Goal: Check status: Check status

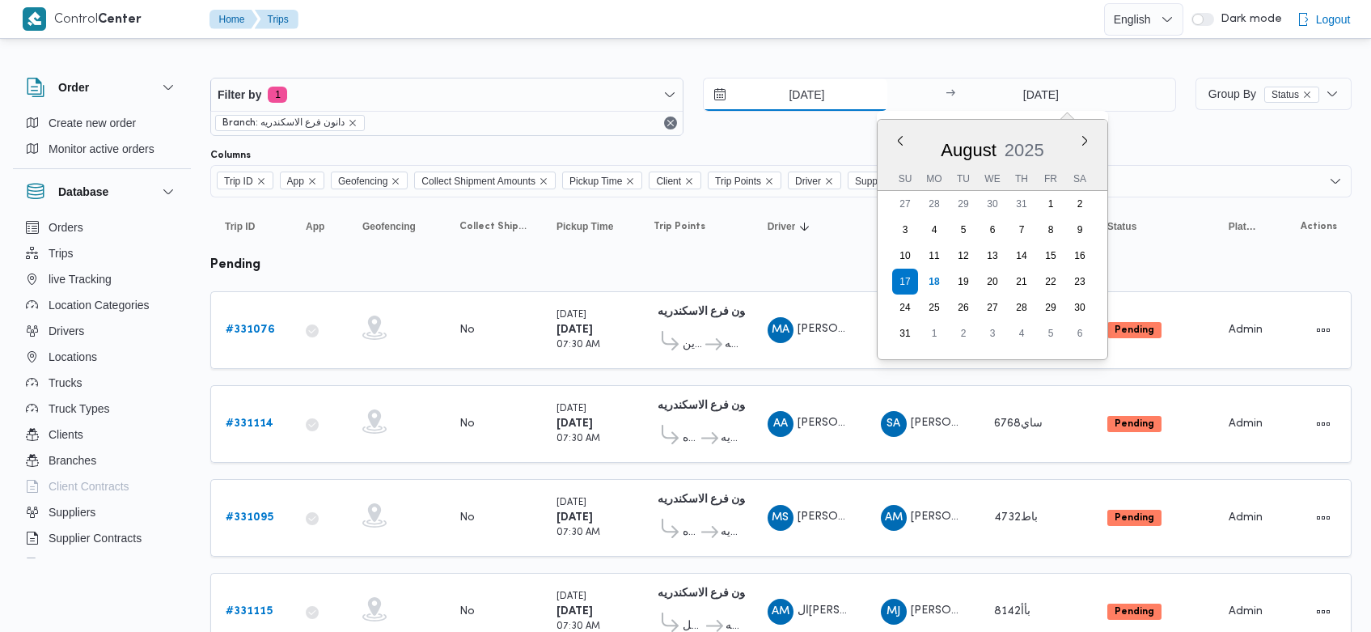
click at [777, 97] on input "[DATE]" at bounding box center [796, 94] width 184 height 32
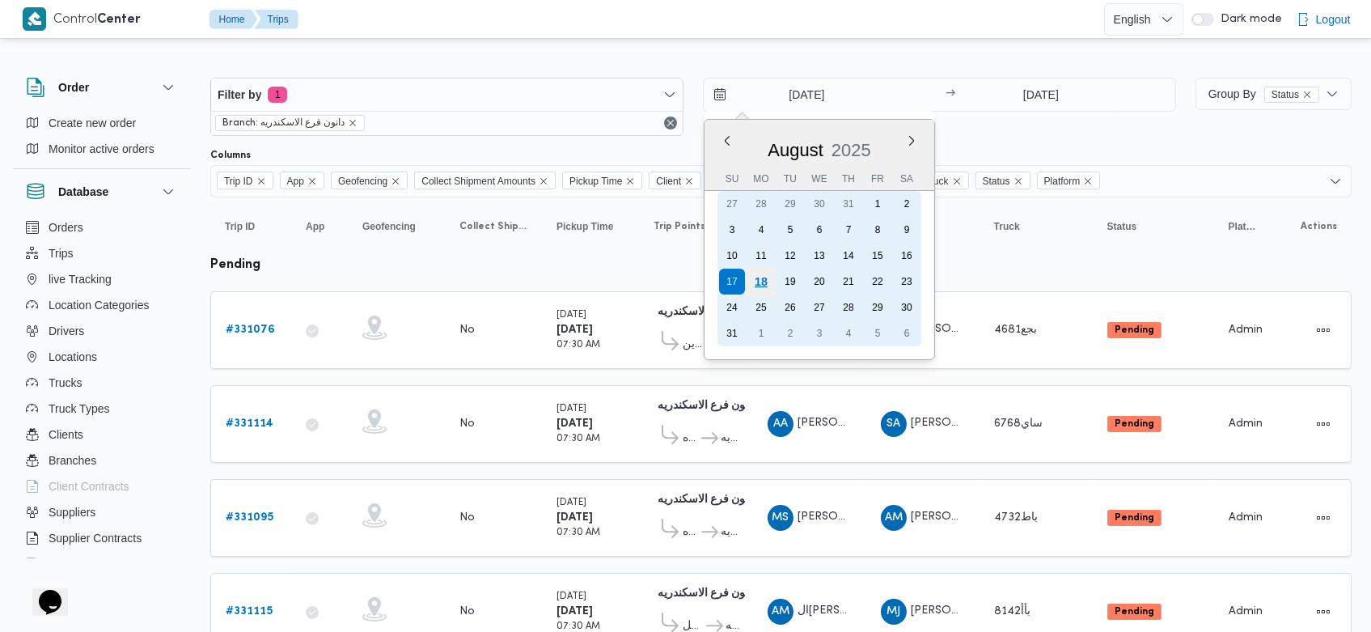
click at [765, 280] on div "18" at bounding box center [761, 281] width 31 height 31
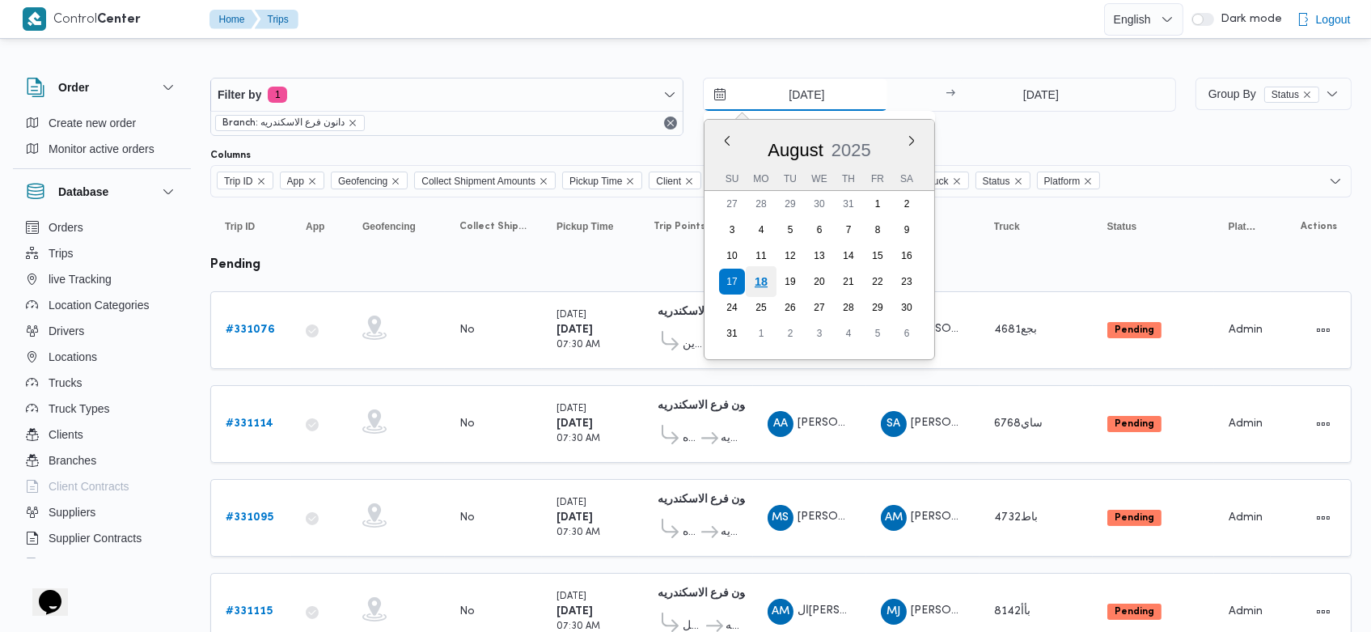
type input "[DATE]"
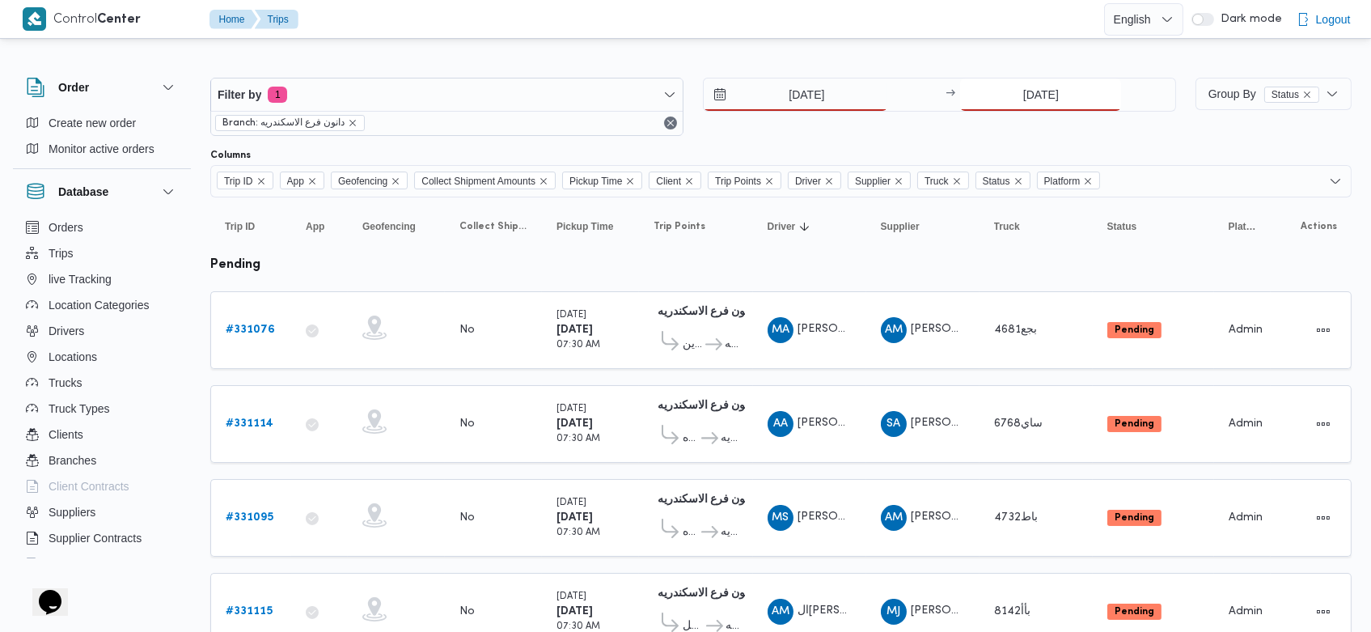
click at [1015, 88] on input "17/8/2025" at bounding box center [1040, 94] width 161 height 32
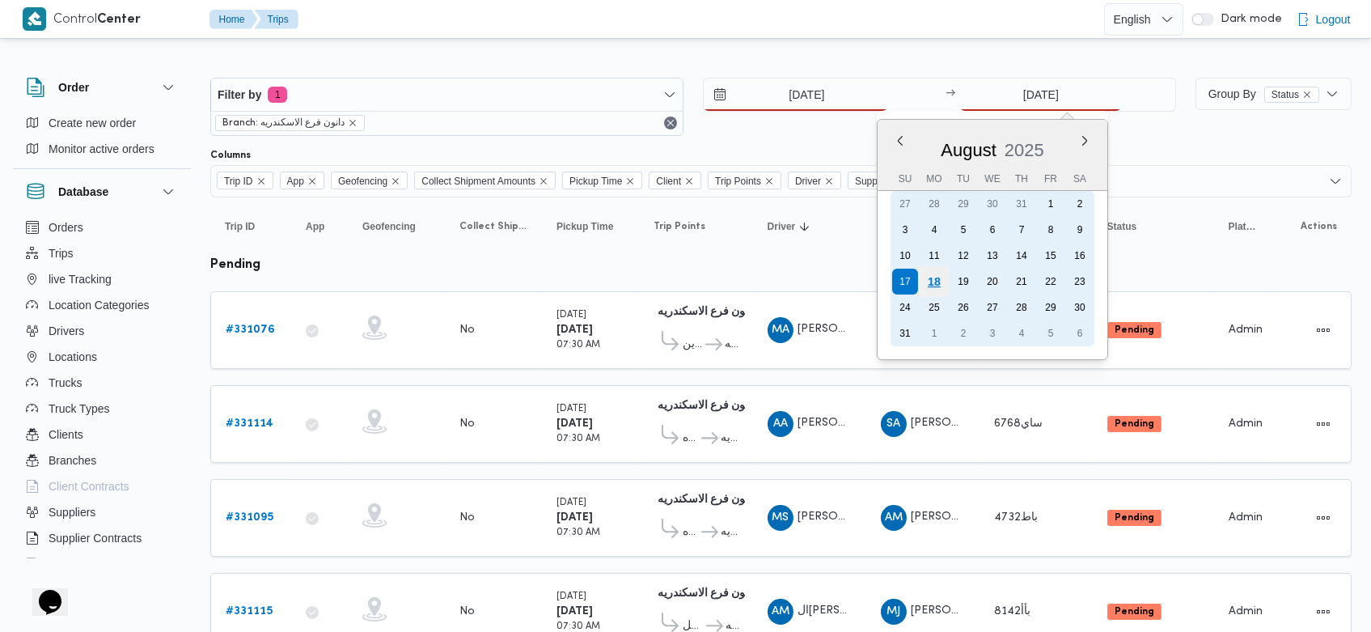
click at [937, 270] on div "18" at bounding box center [934, 281] width 31 height 31
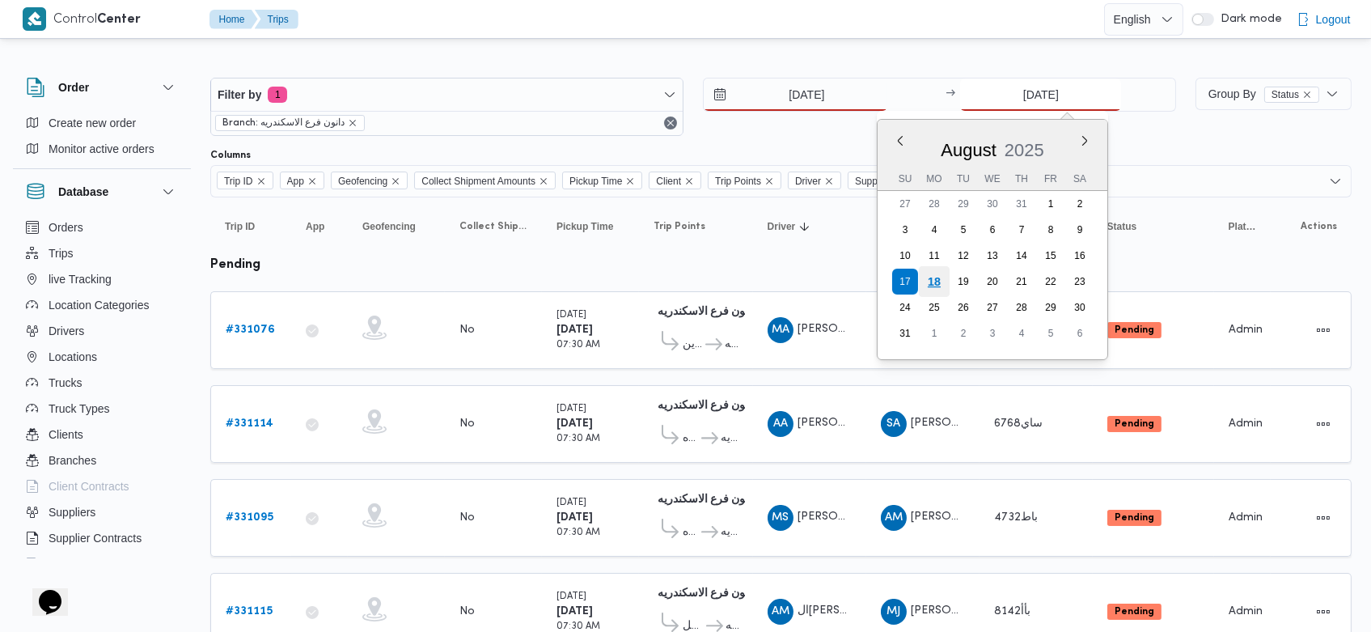
type input "[DATE]"
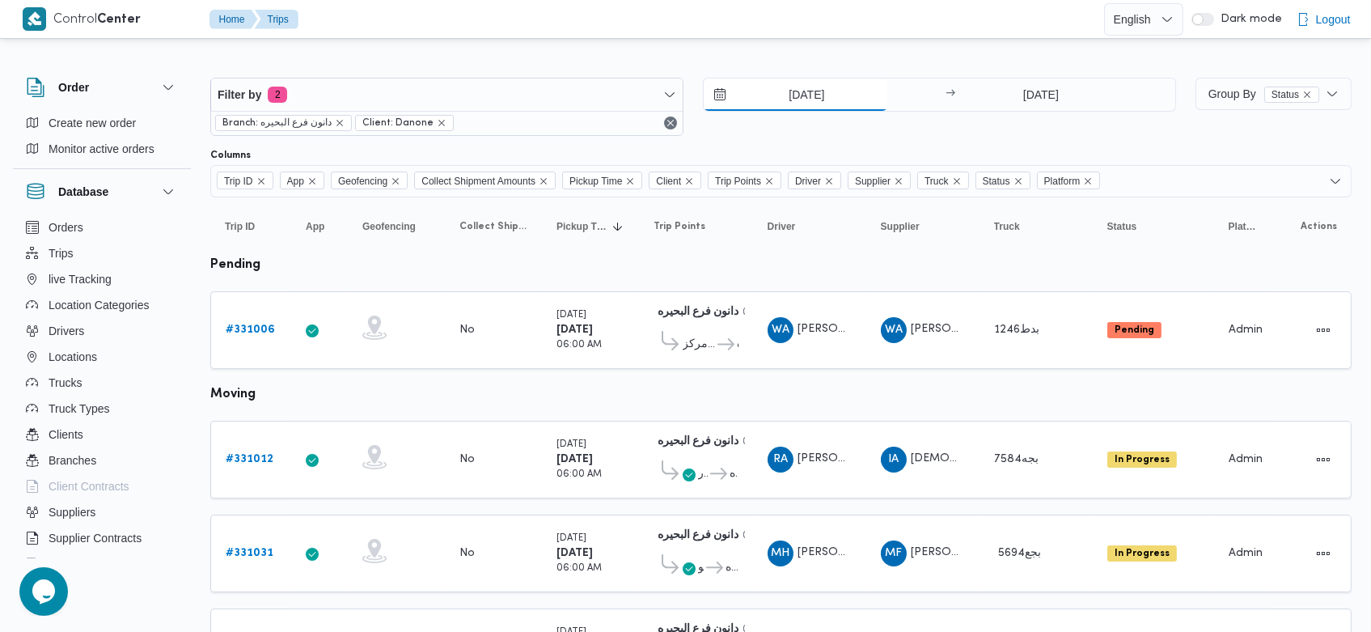
click at [780, 94] on input "[DATE]" at bounding box center [796, 94] width 184 height 32
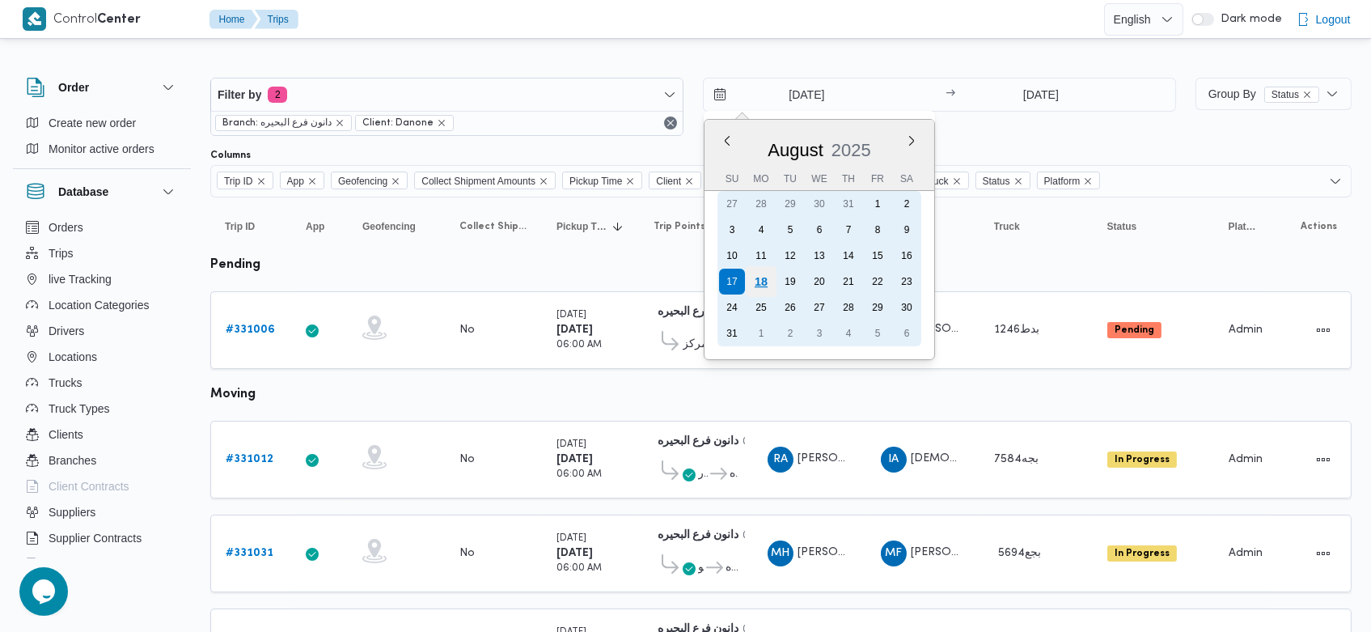
click at [765, 272] on div "18" at bounding box center [761, 281] width 31 height 31
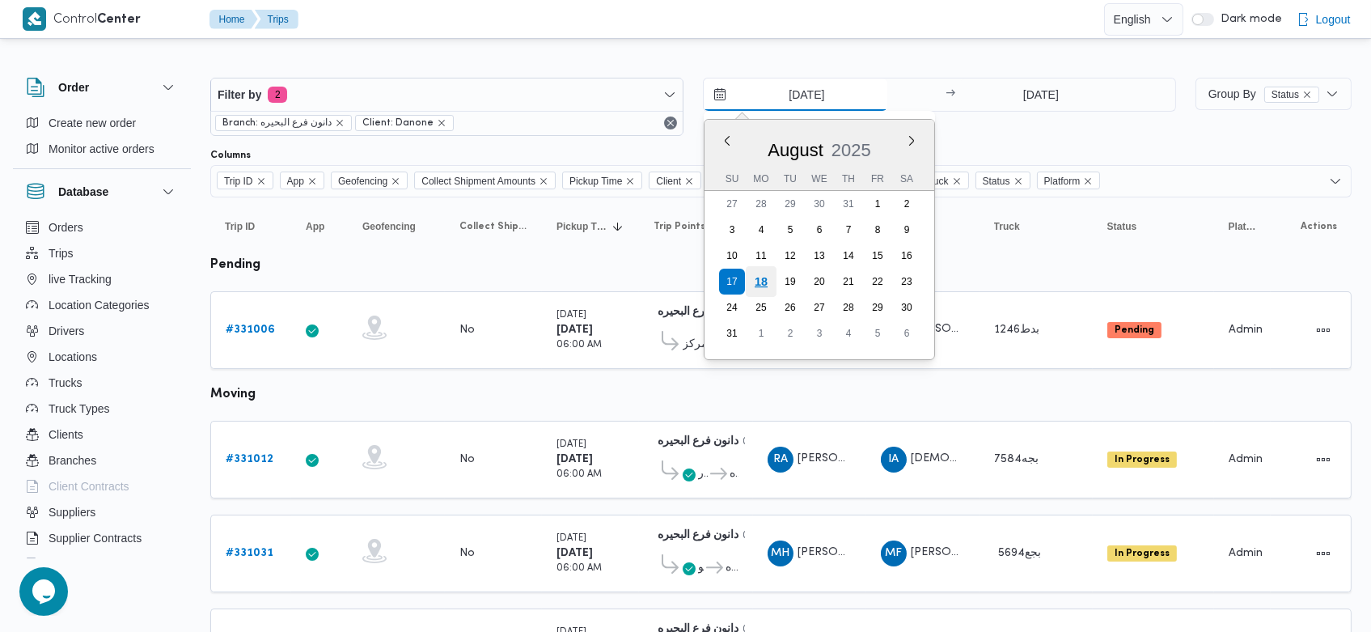
type input "[DATE]"
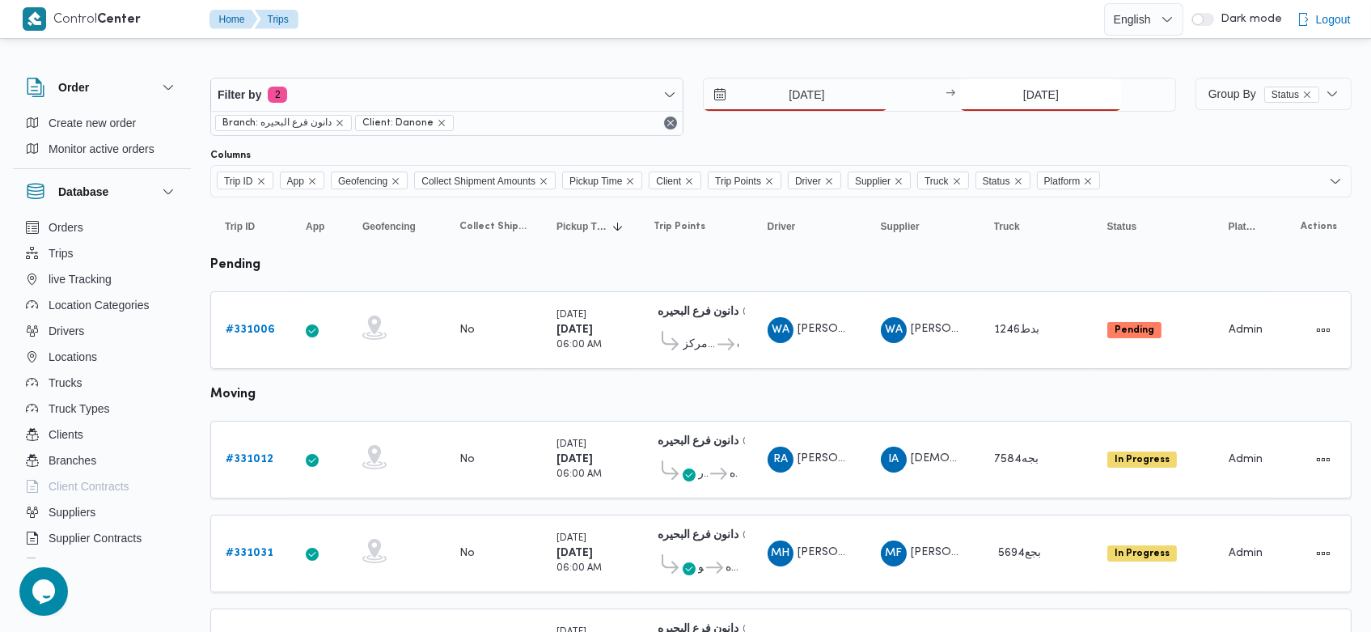
click at [1009, 93] on input "17/8/2025" at bounding box center [1040, 94] width 161 height 32
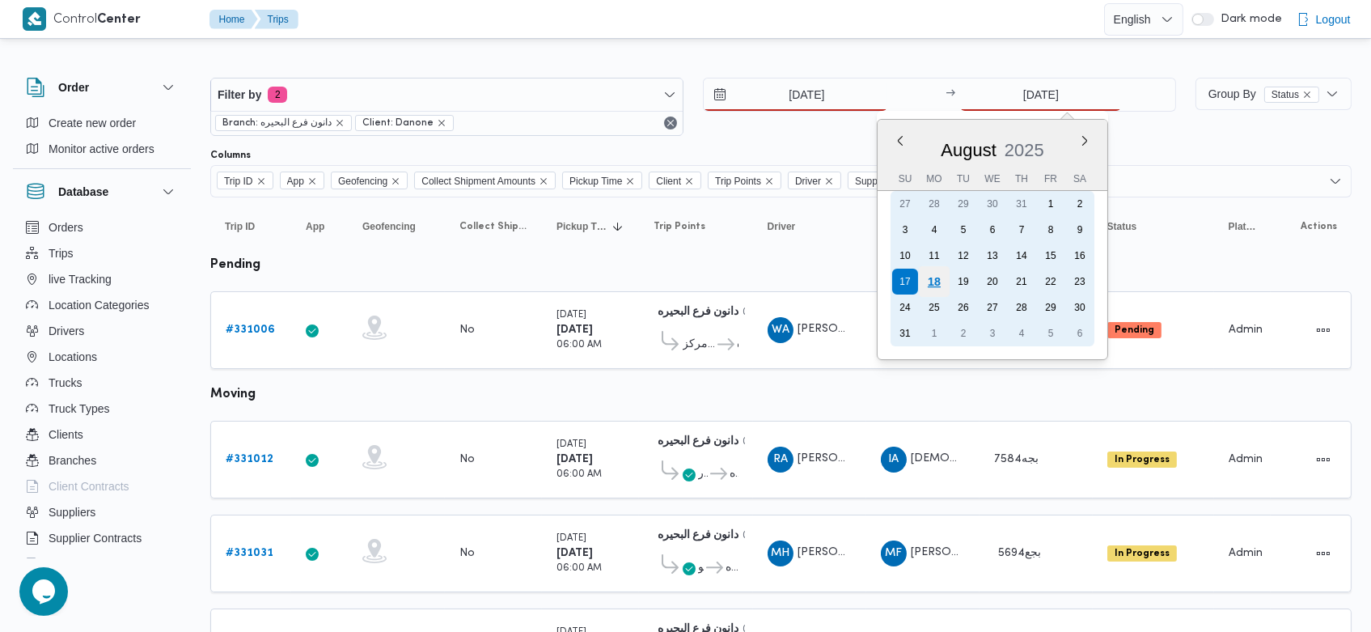
click at [944, 283] on div "18" at bounding box center [934, 281] width 31 height 31
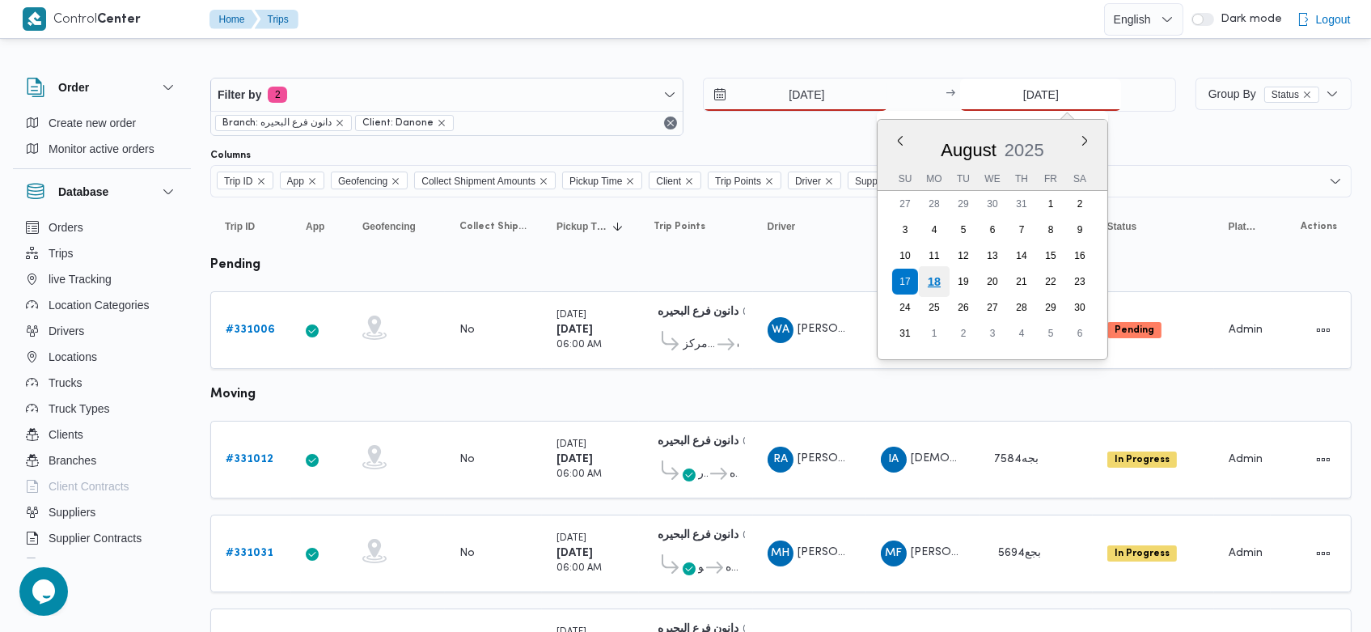
type input "[DATE]"
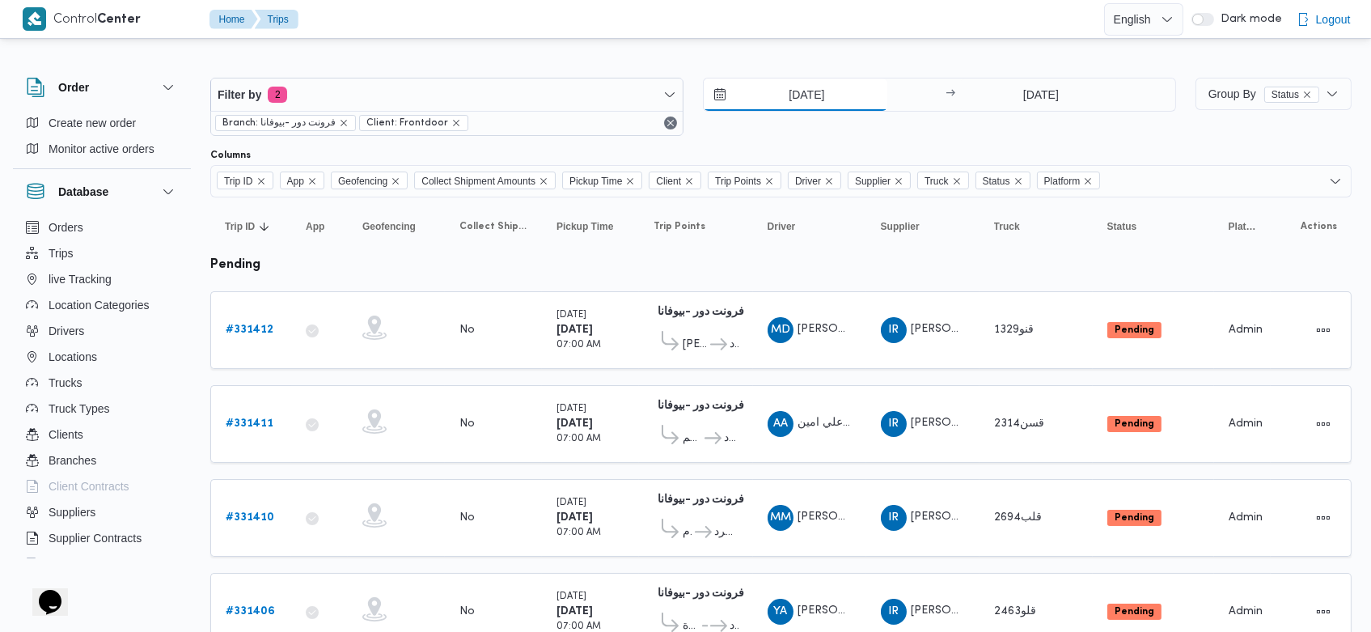
click at [784, 95] on input "17/8/2025" at bounding box center [796, 94] width 184 height 32
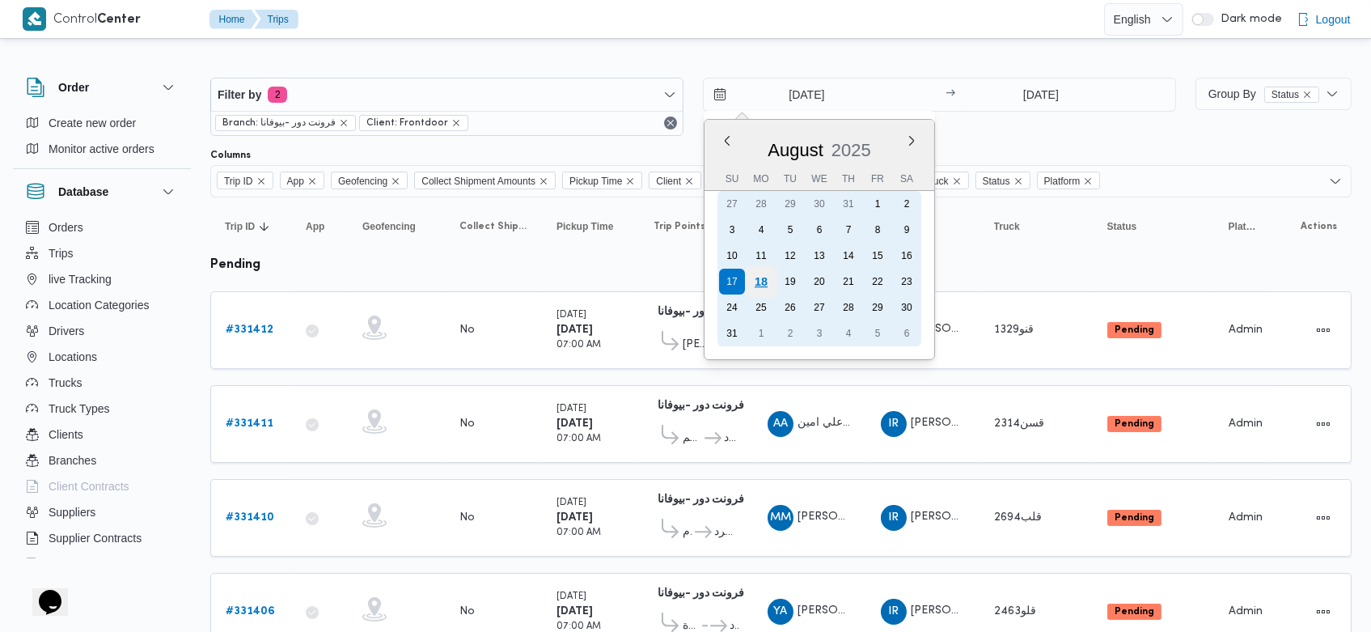
click at [769, 272] on div "18" at bounding box center [761, 281] width 31 height 31
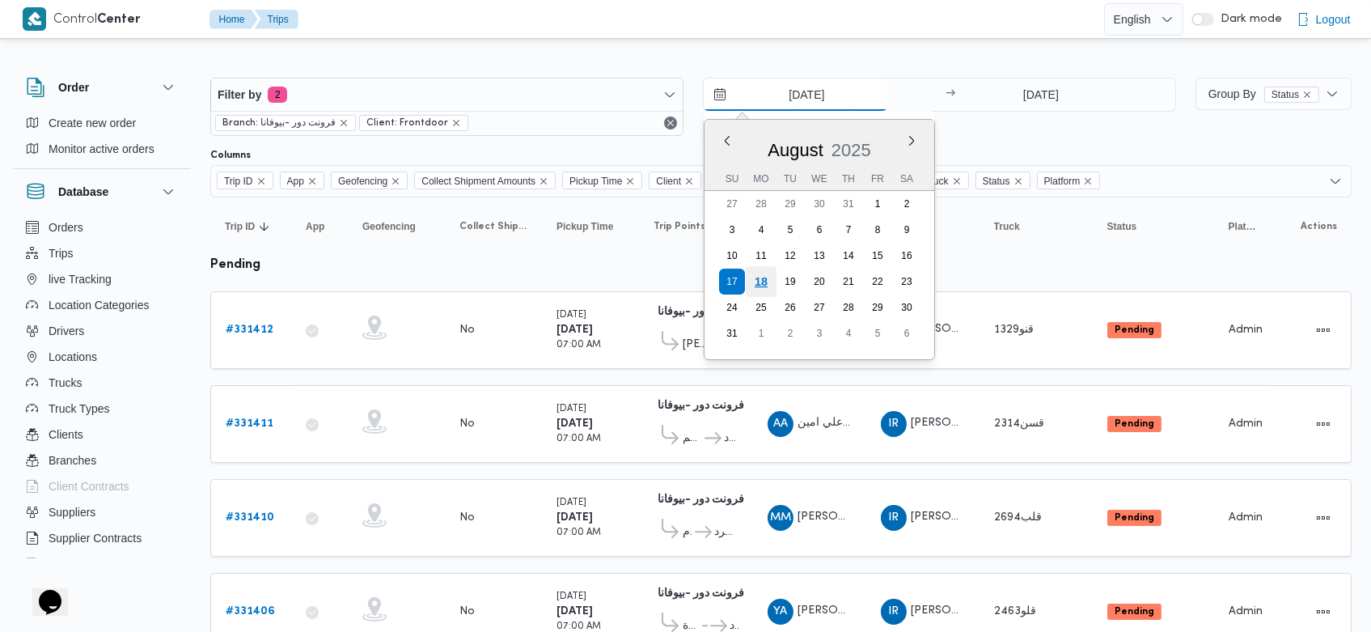
type input "[DATE]"
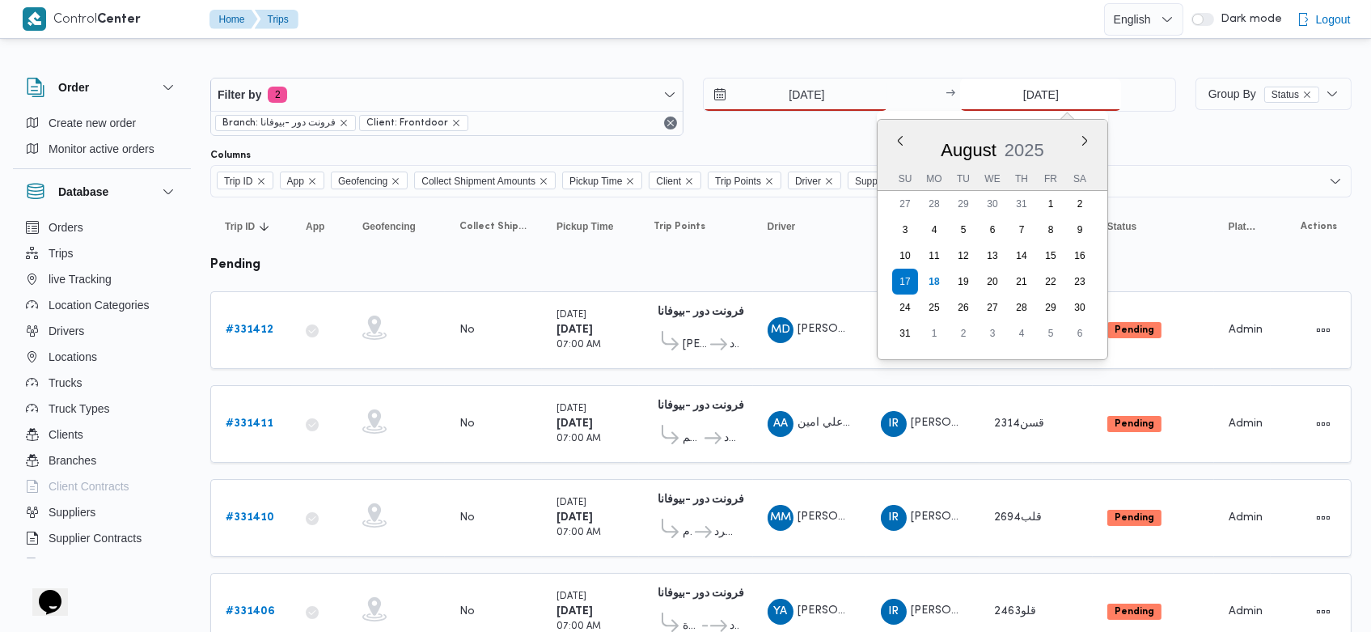
click at [1015, 84] on input "17/8/2025" at bounding box center [1040, 94] width 161 height 32
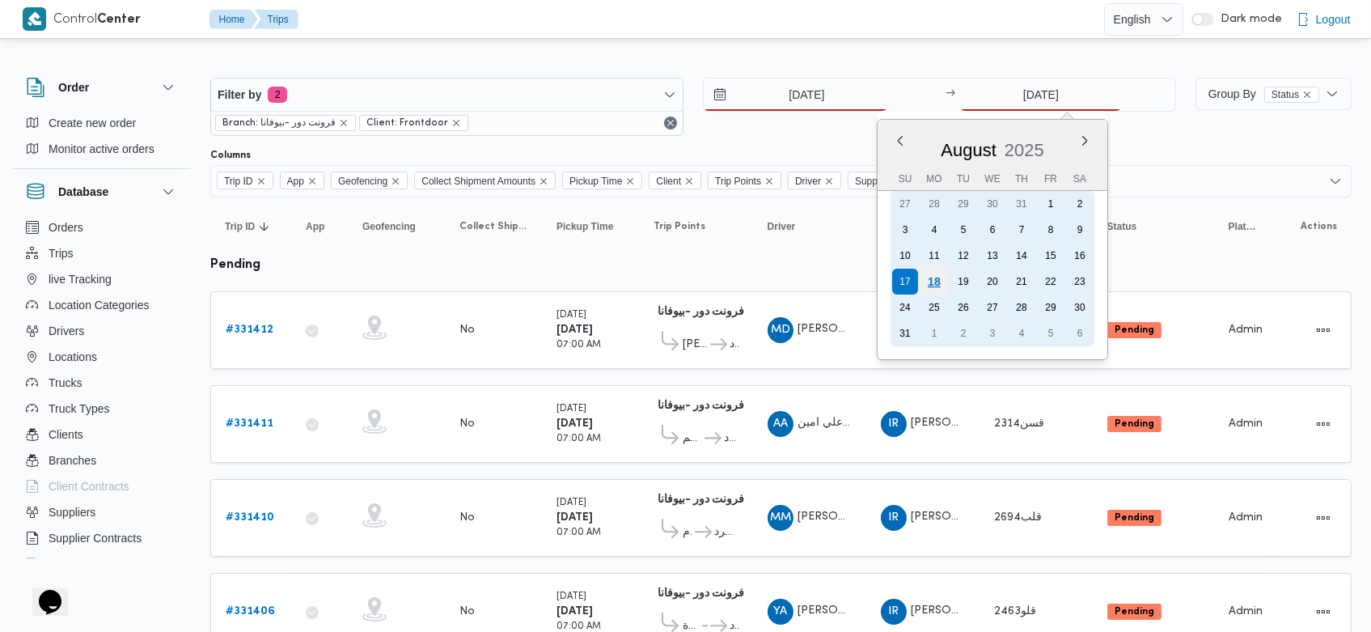
click at [939, 273] on div "18" at bounding box center [934, 281] width 31 height 31
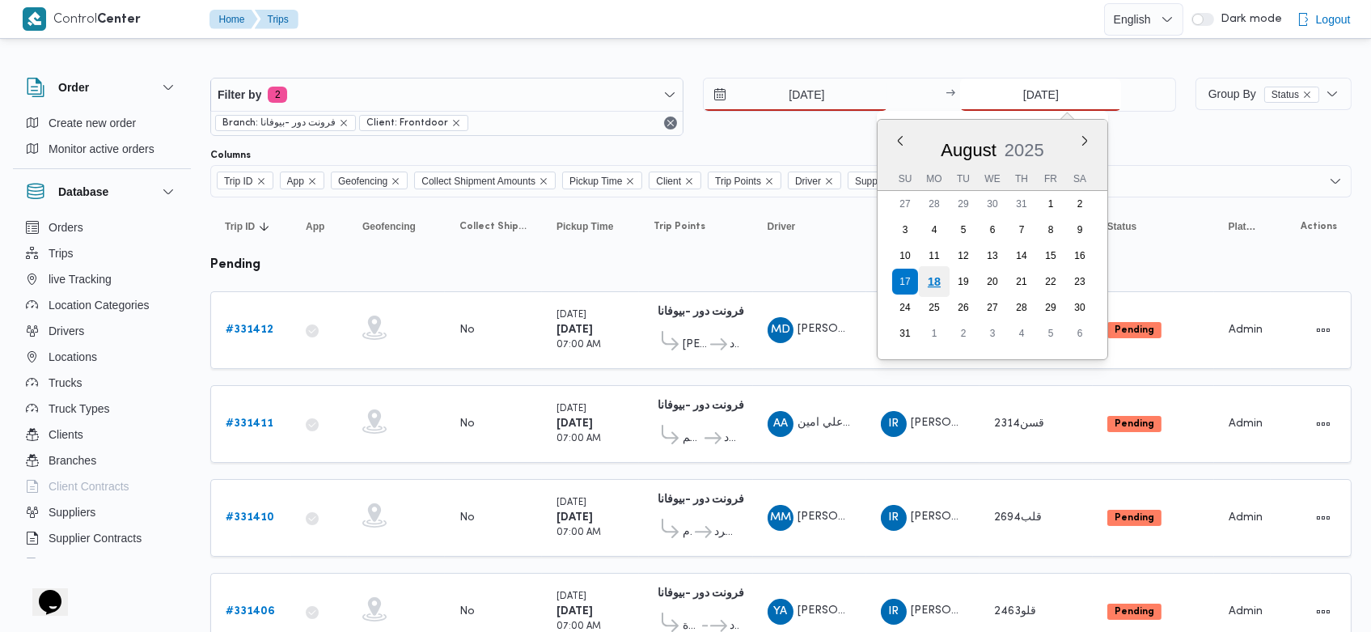
type input "[DATE]"
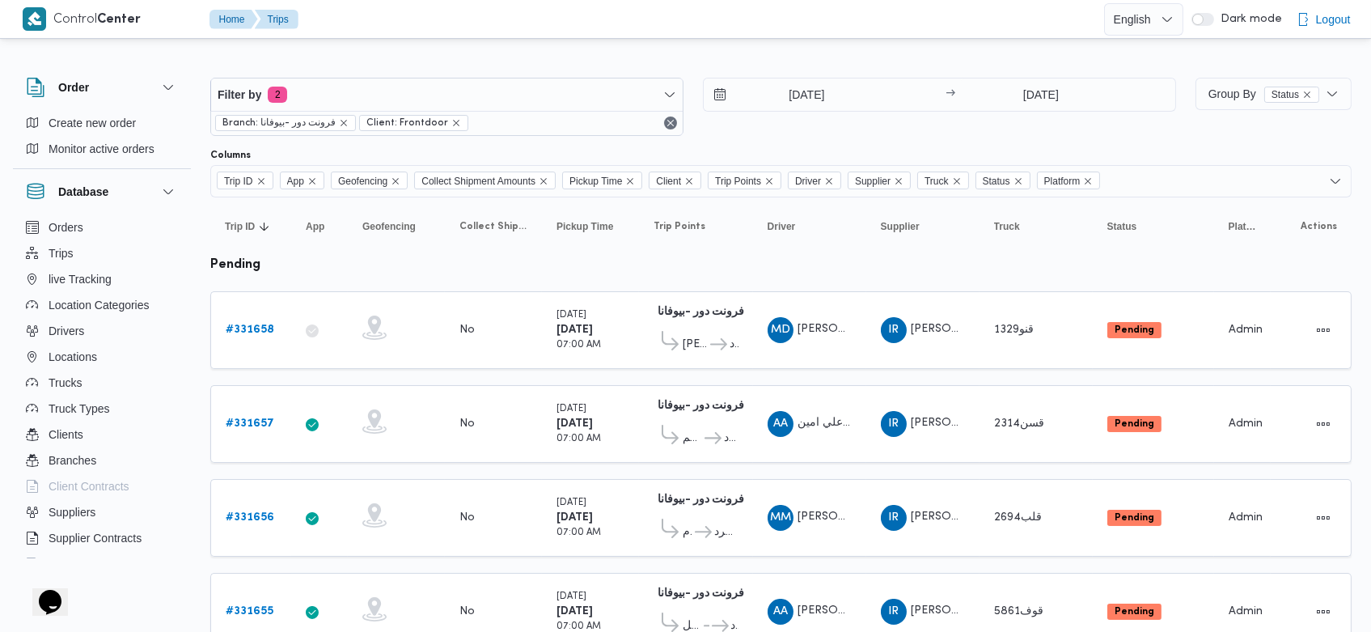
click at [809, 131] on div "18/8/2025 → 18/8/2025" at bounding box center [939, 107] width 473 height 58
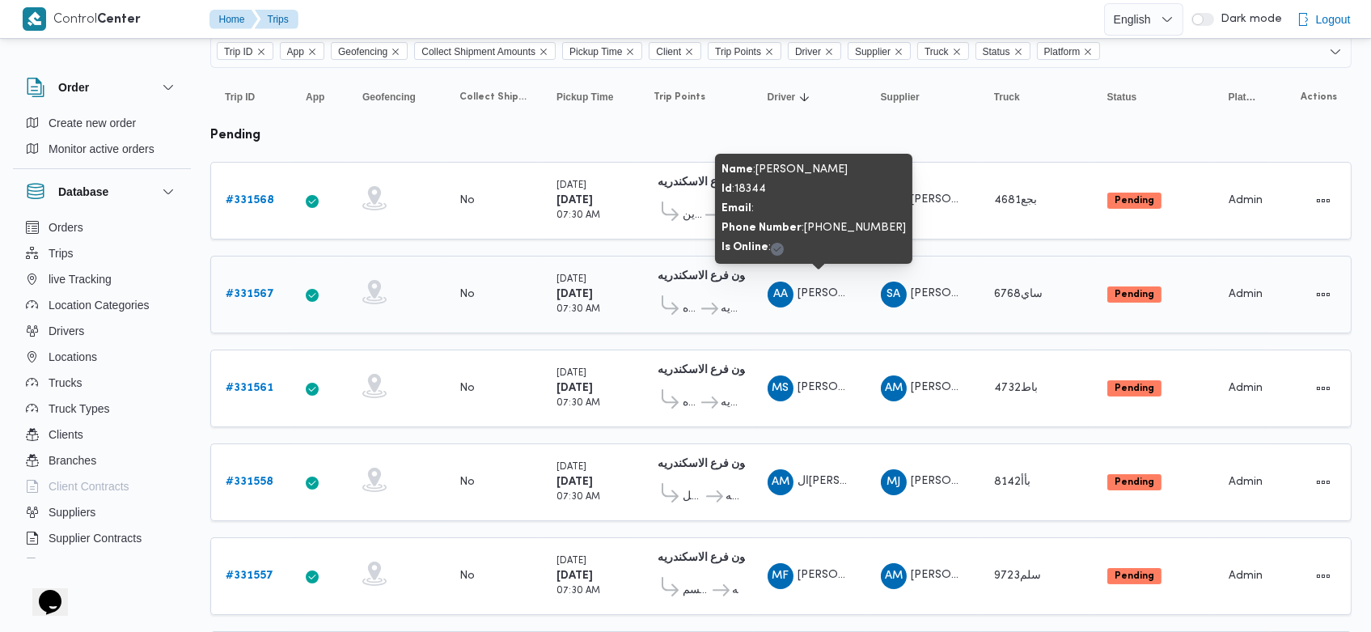
scroll to position [129, 0]
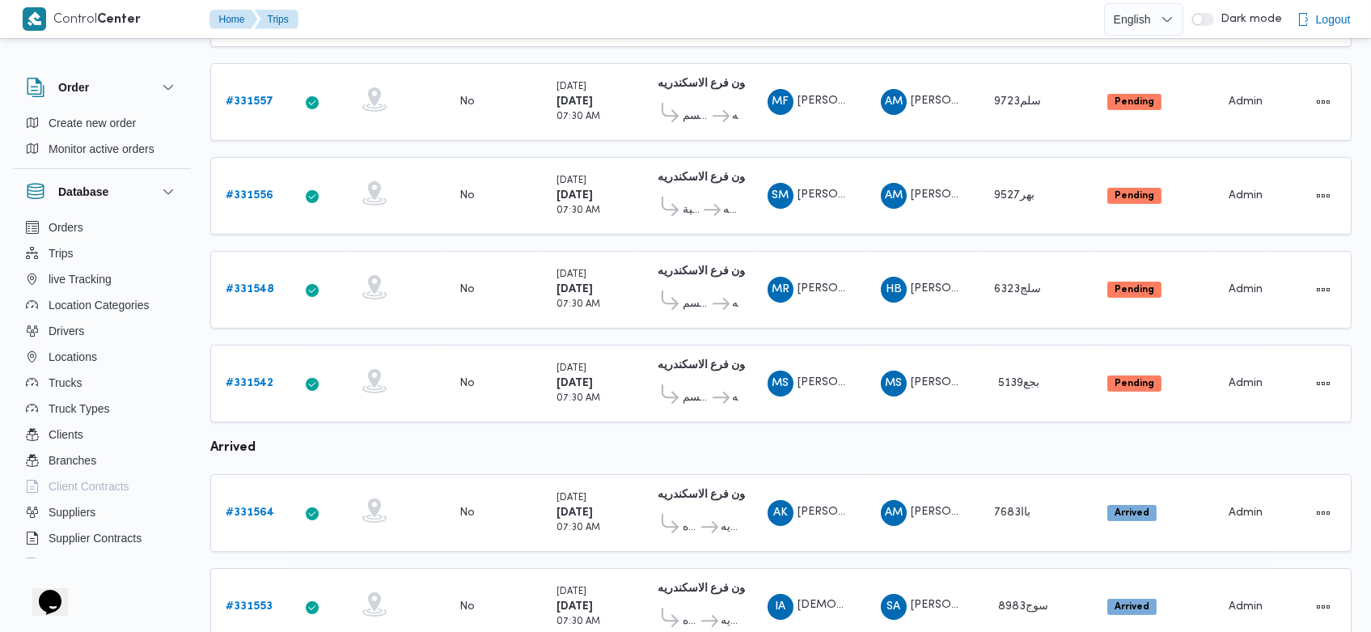
scroll to position [925, 0]
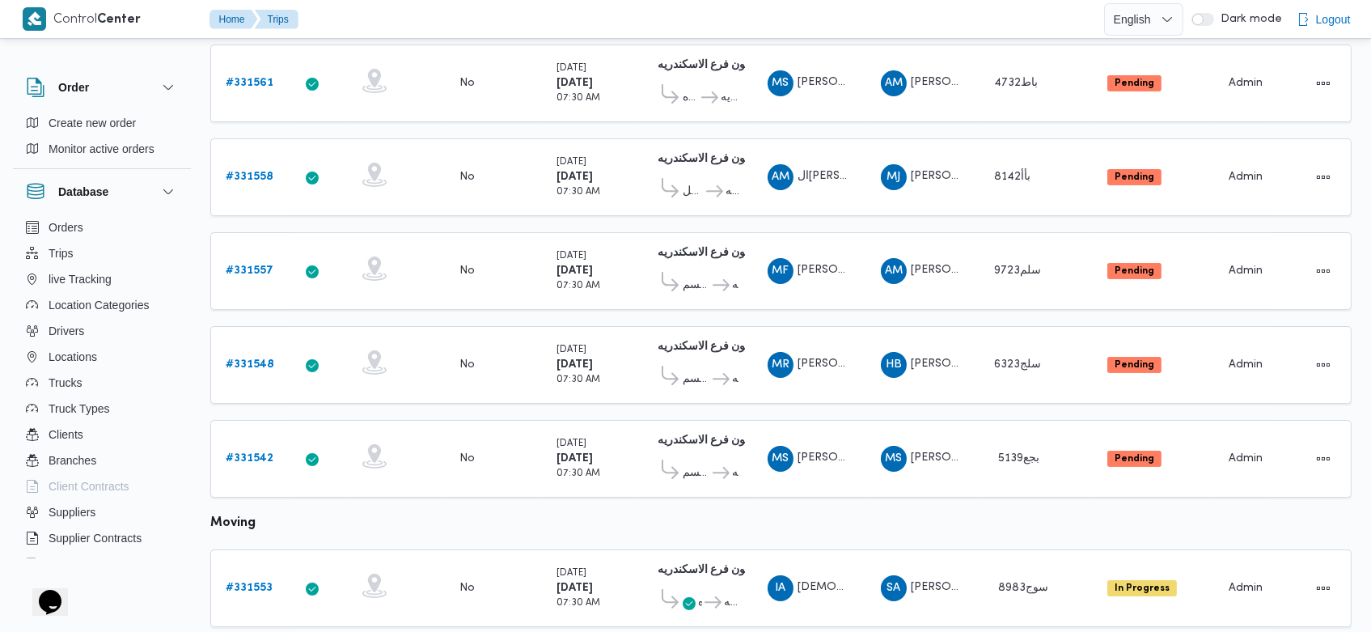
scroll to position [430, 0]
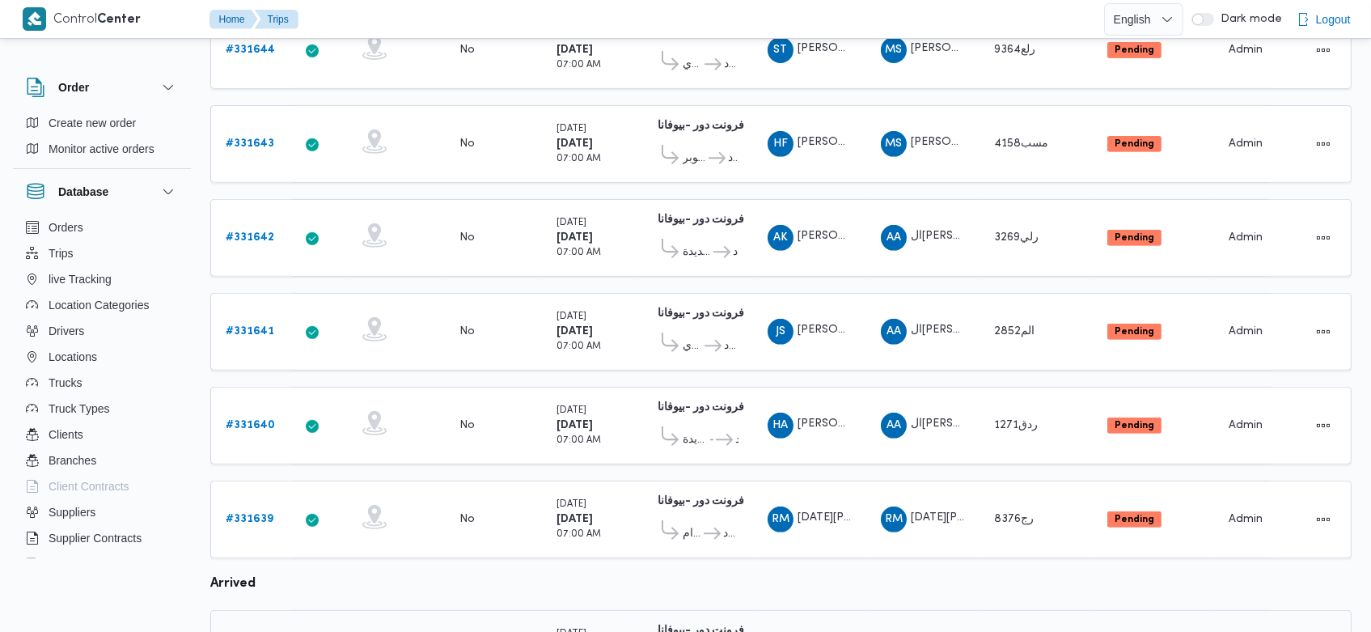
scroll to position [1405, 0]
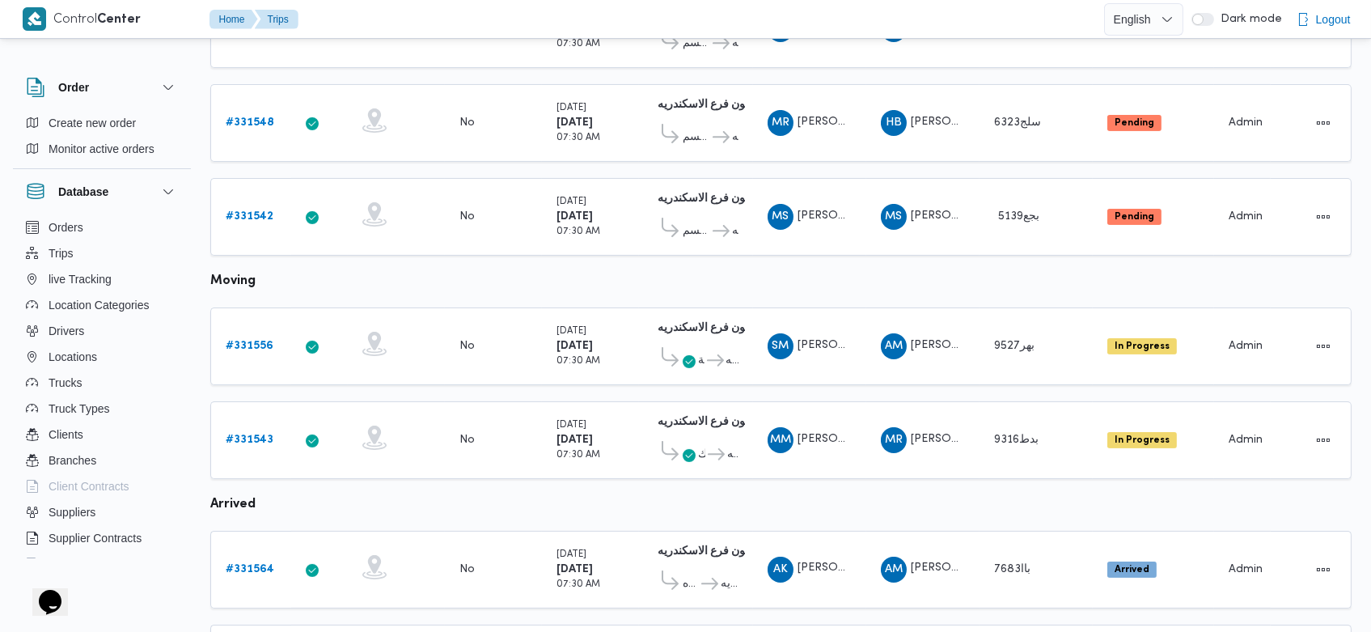
scroll to position [960, 0]
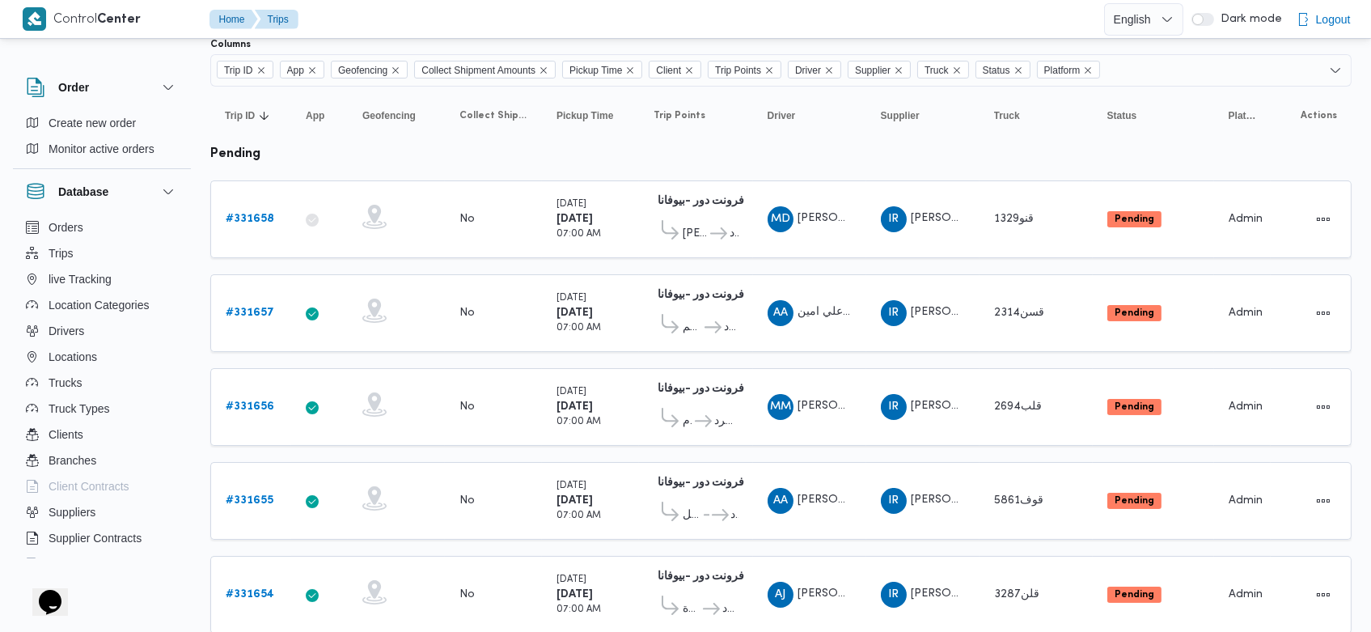
scroll to position [55, 0]
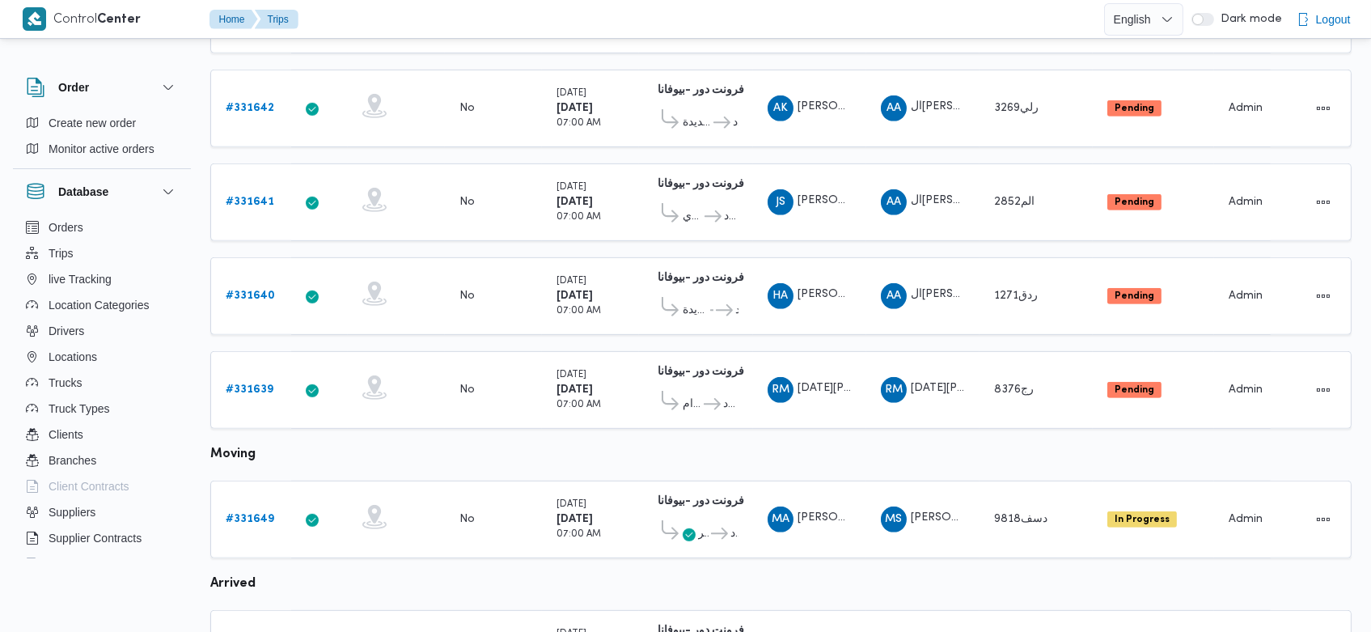
scroll to position [1601, 0]
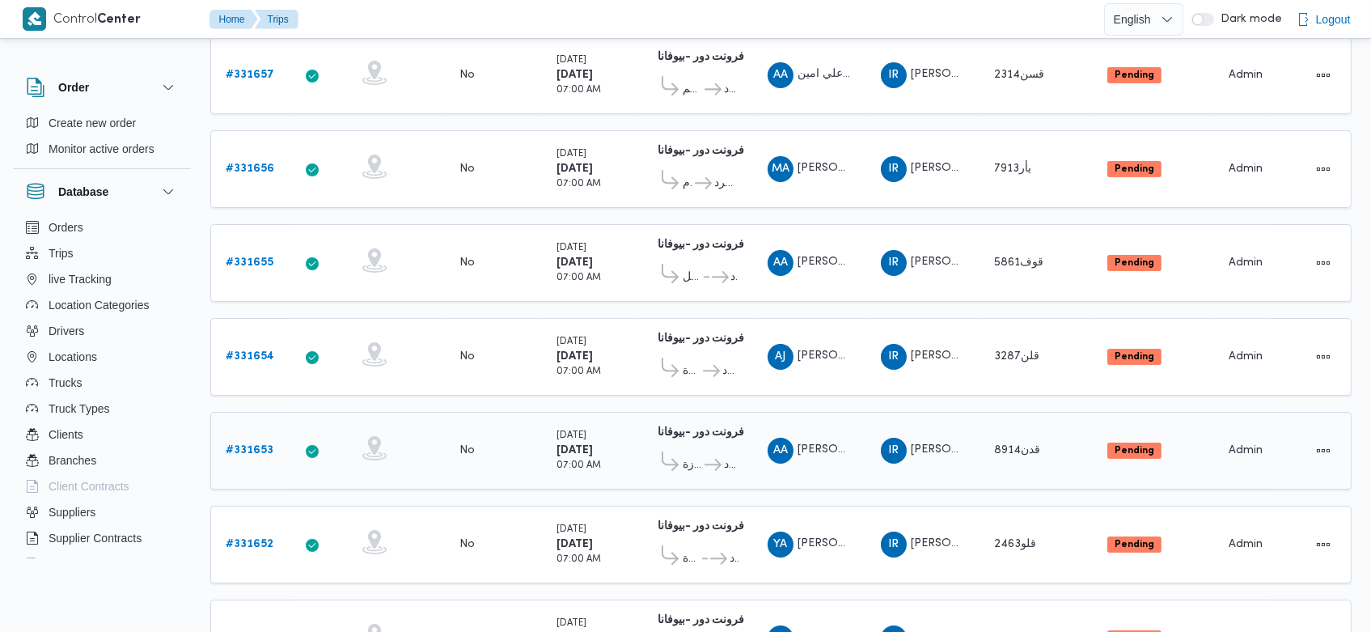
scroll to position [343, 0]
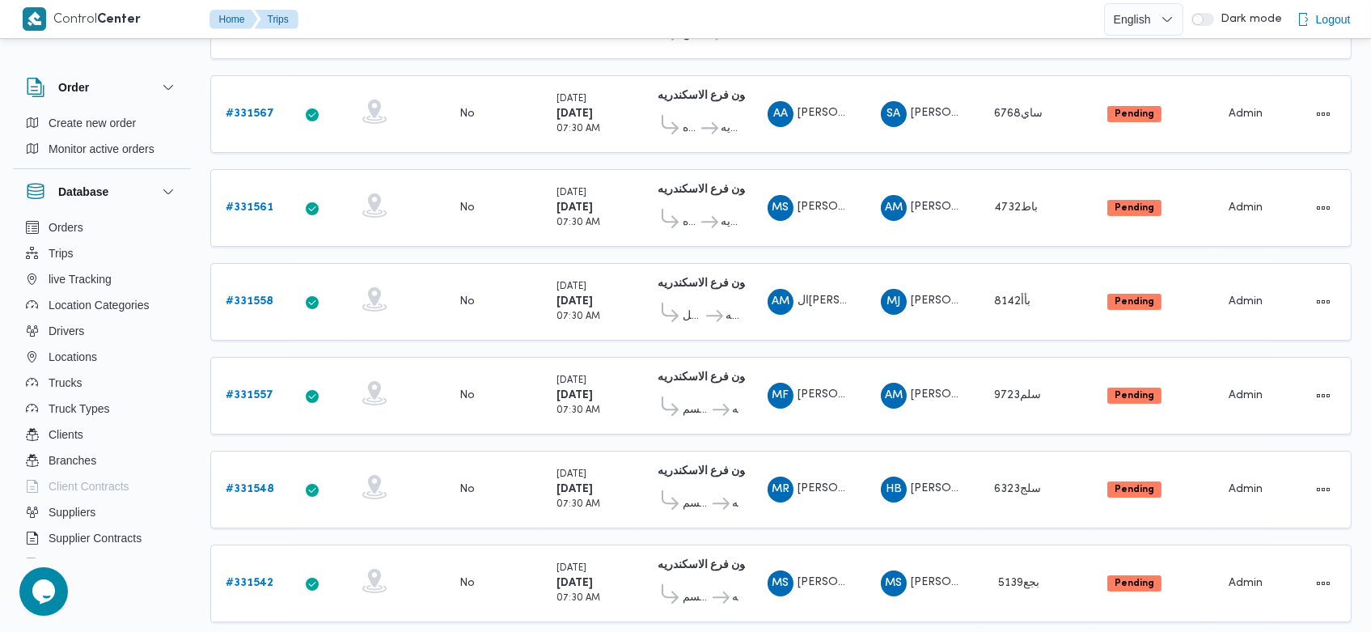
scroll to position [307, 0]
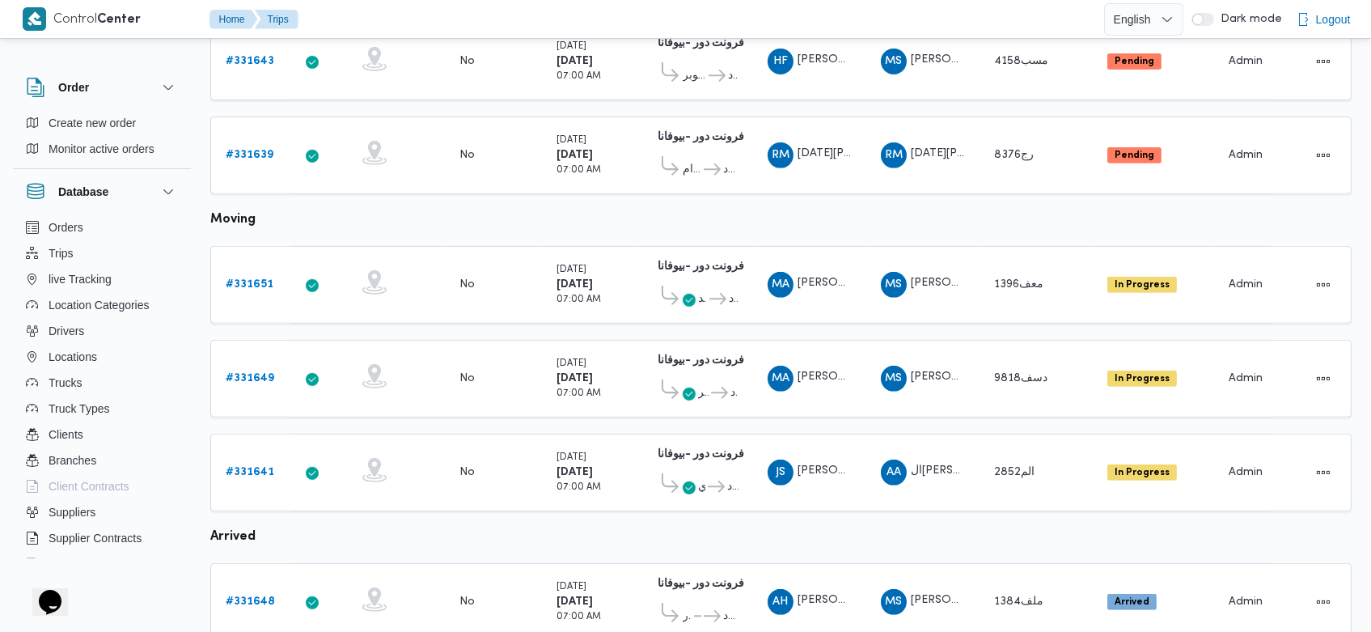
scroll to position [1392, 0]
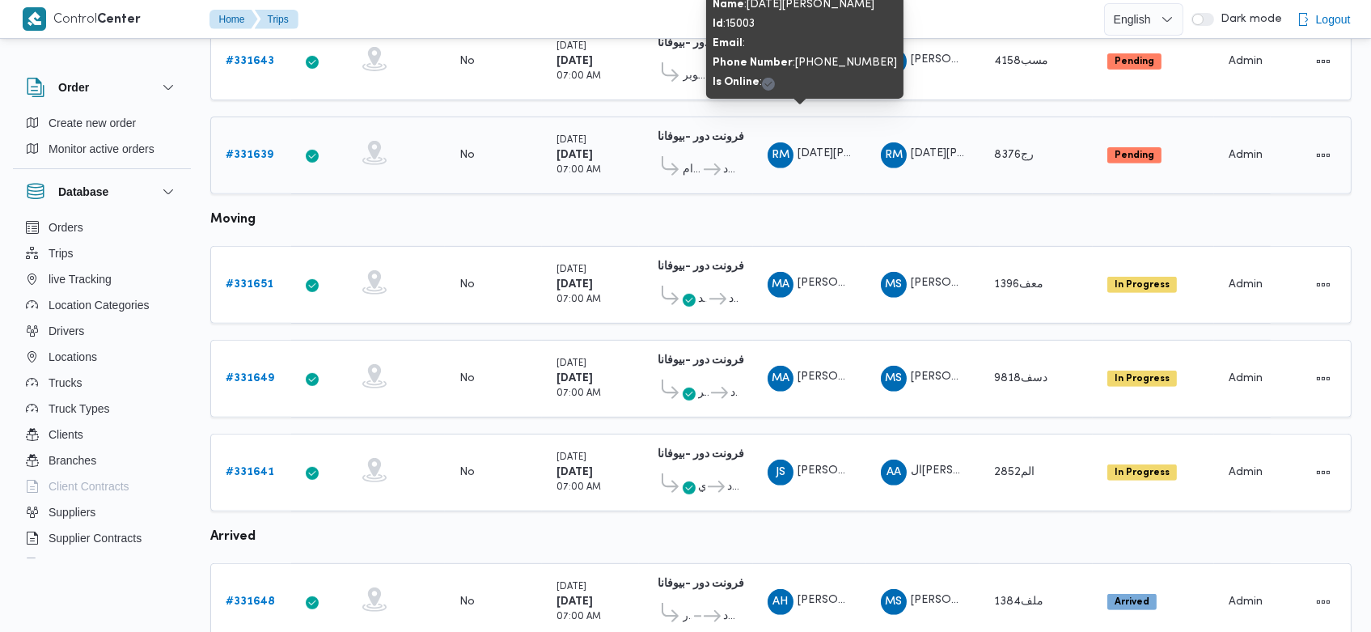
scroll to position [1601, 0]
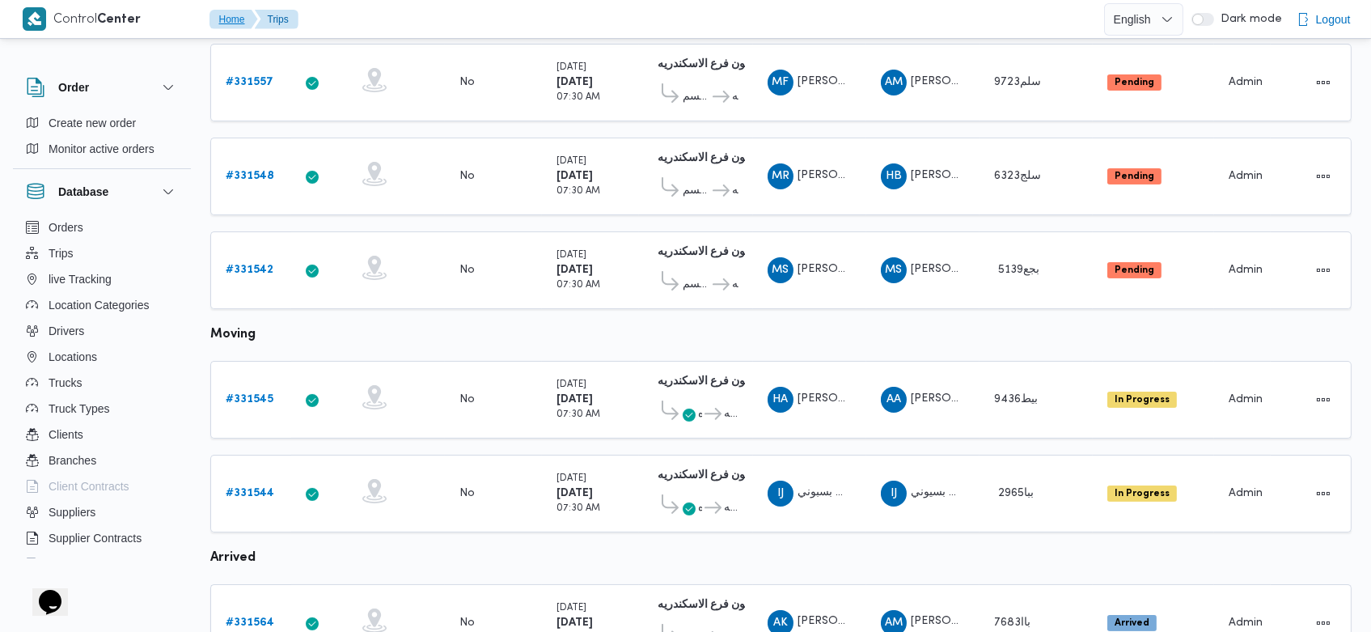
scroll to position [624, 0]
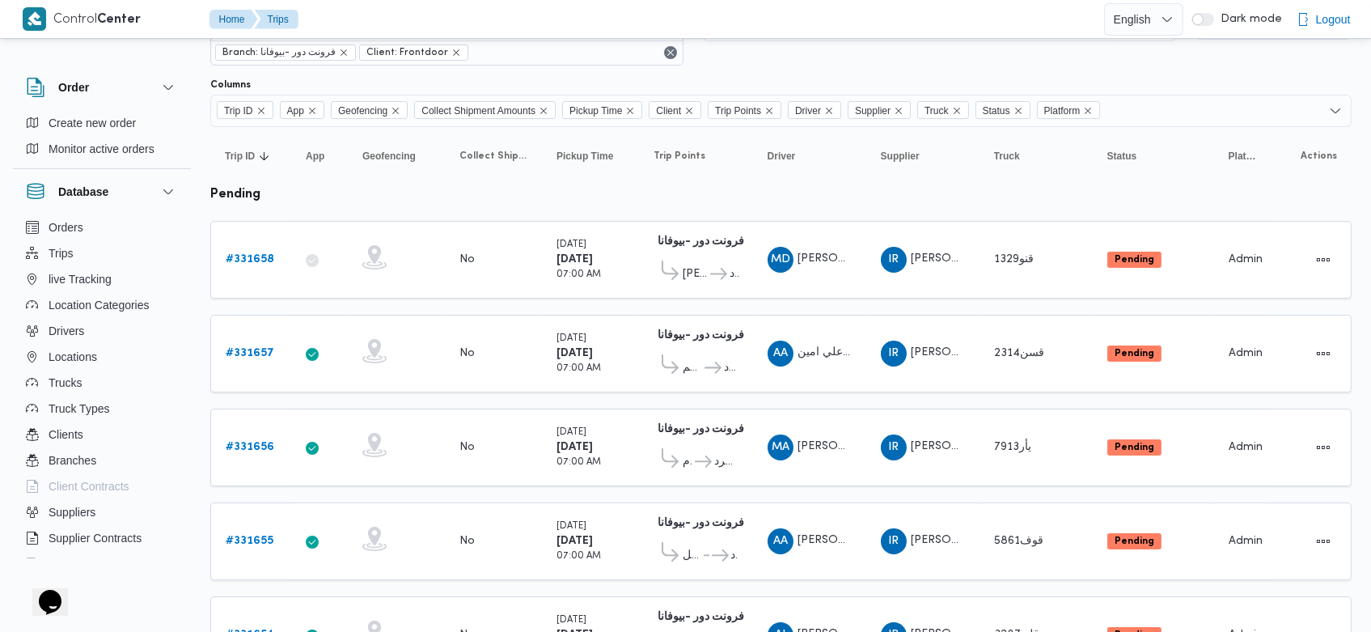
scroll to position [61, 0]
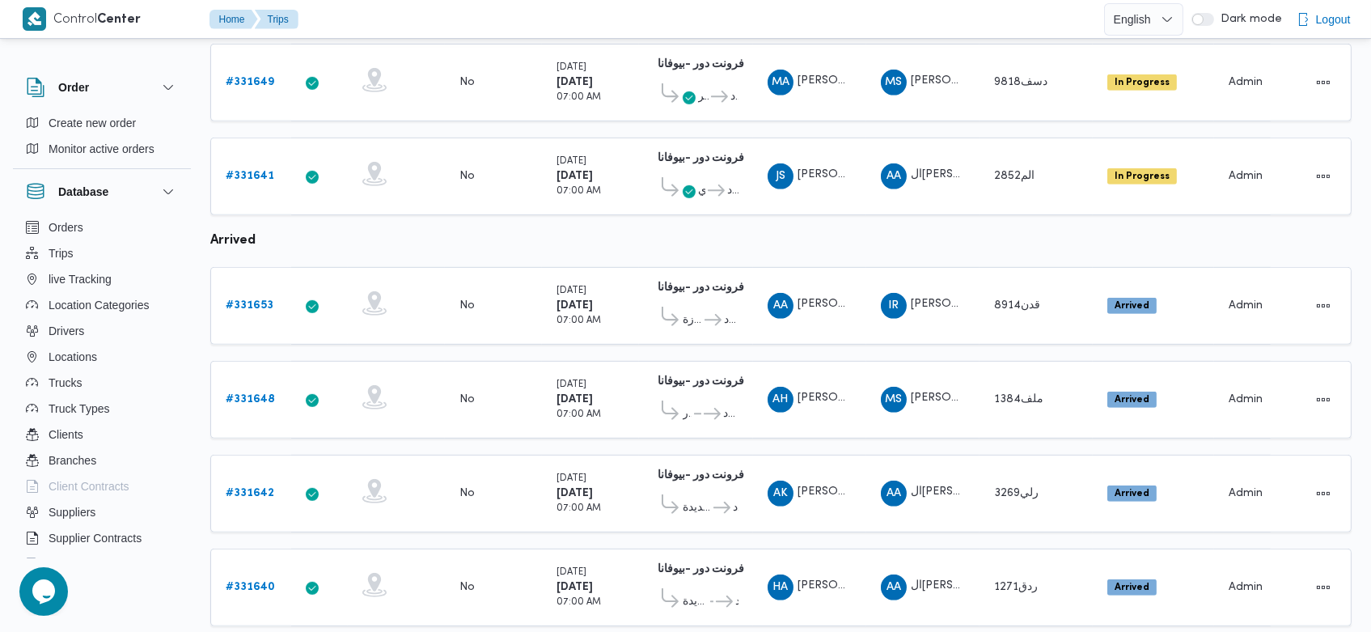
scroll to position [1601, 0]
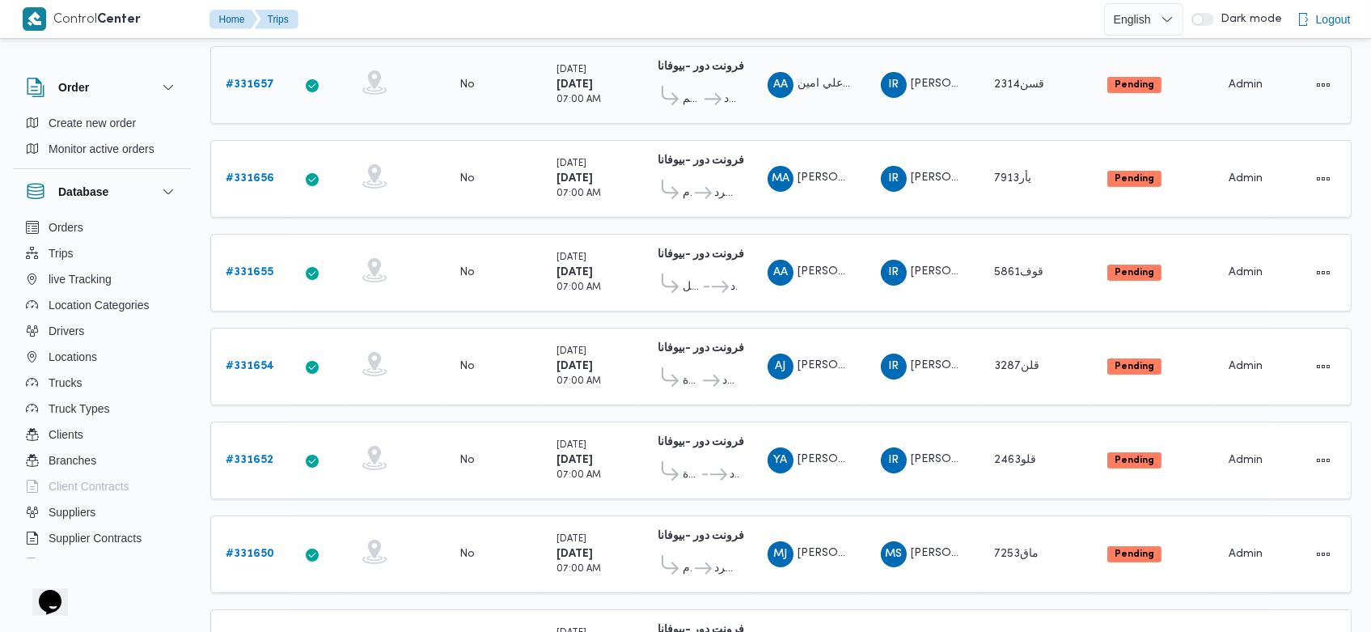
scroll to position [327, 0]
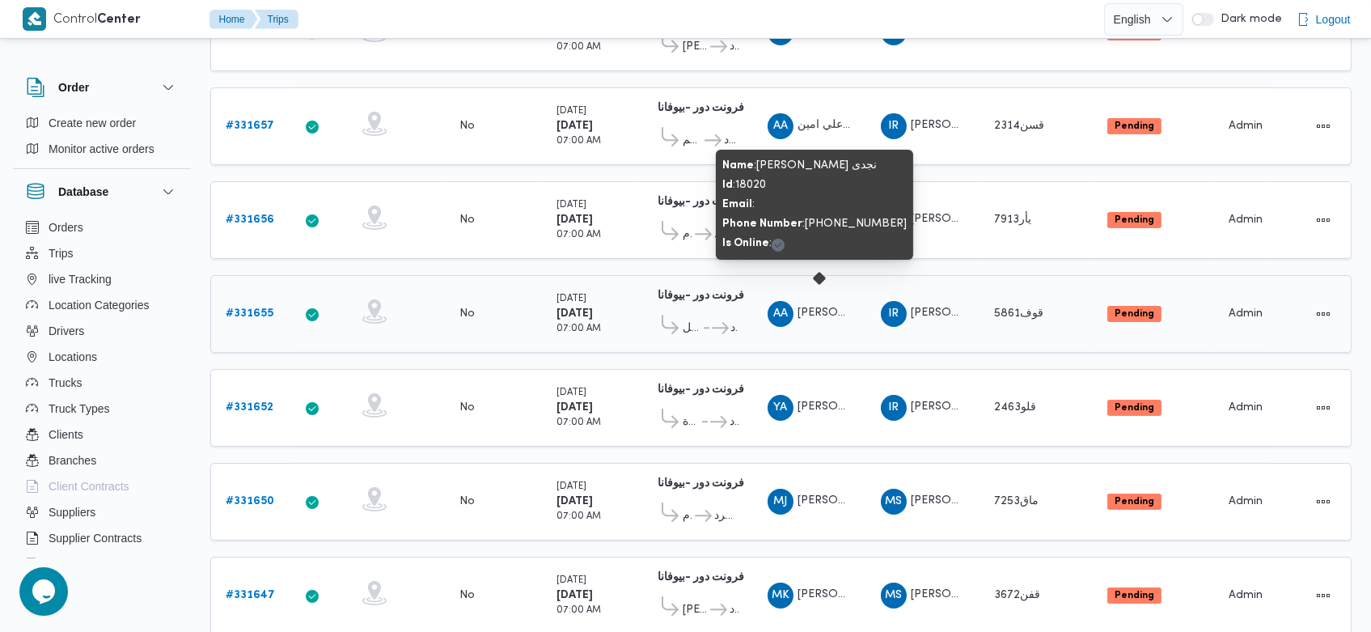
scroll to position [295, 0]
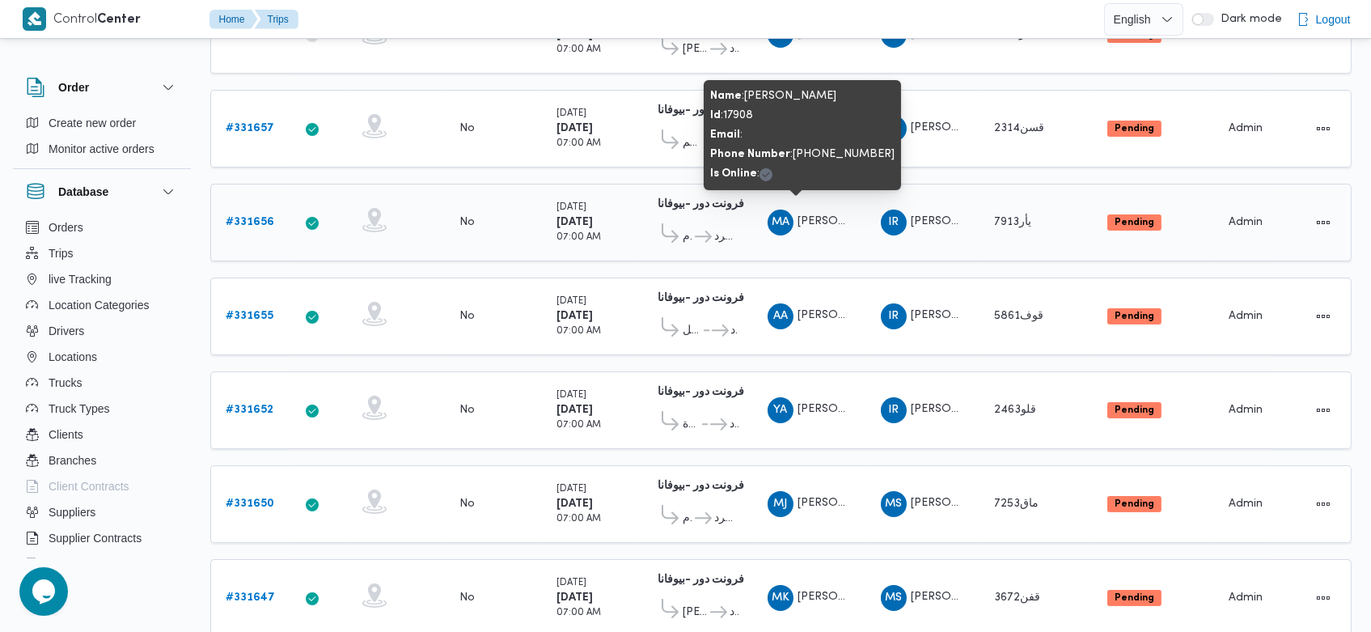
click at [816, 217] on span "[PERSON_NAME]" at bounding box center [844, 221] width 92 height 11
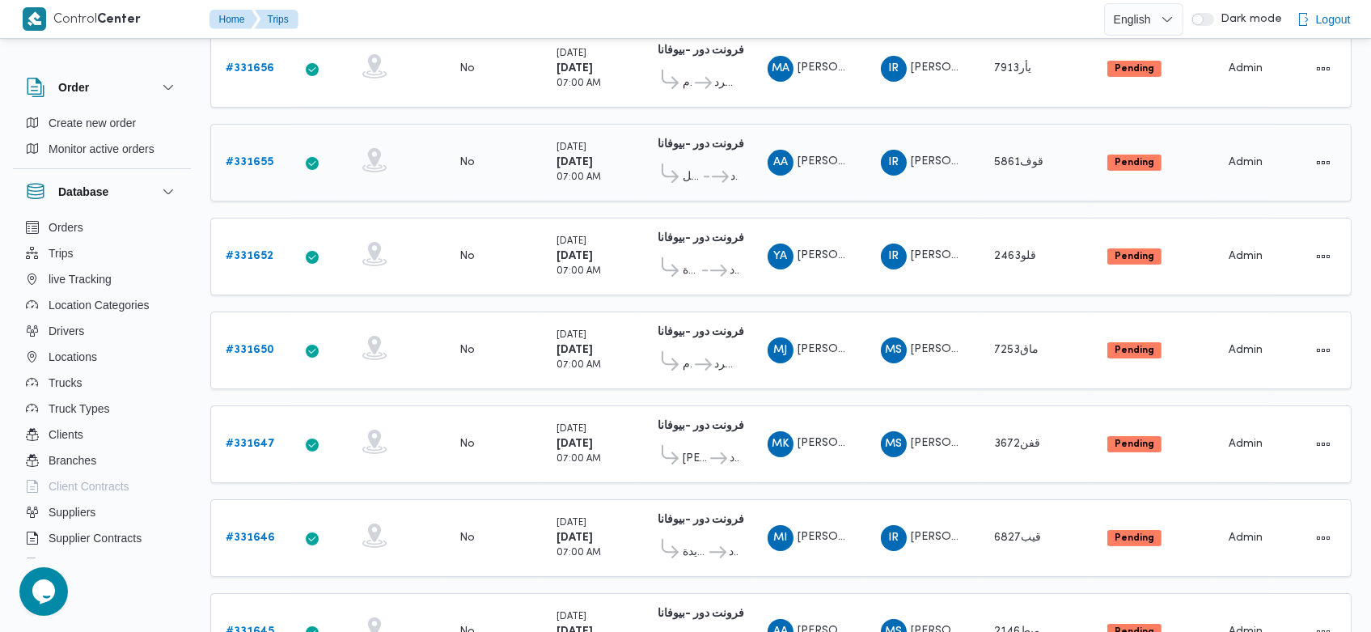
scroll to position [450, 0]
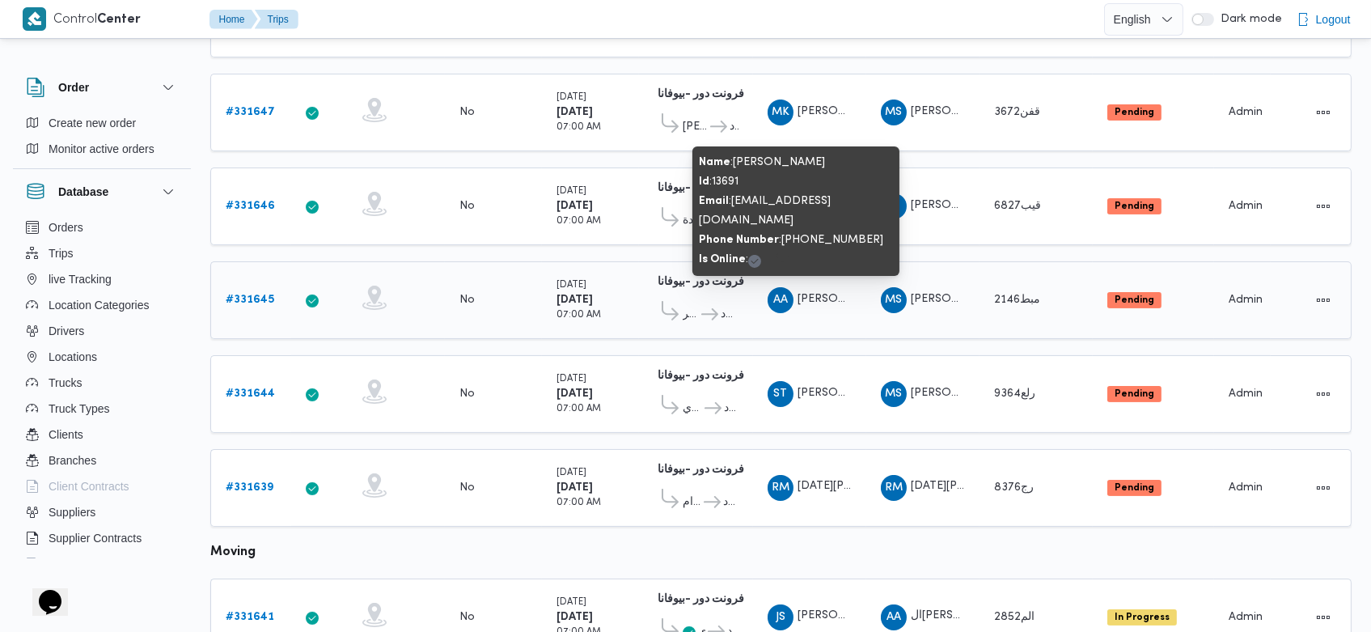
scroll to position [674, 0]
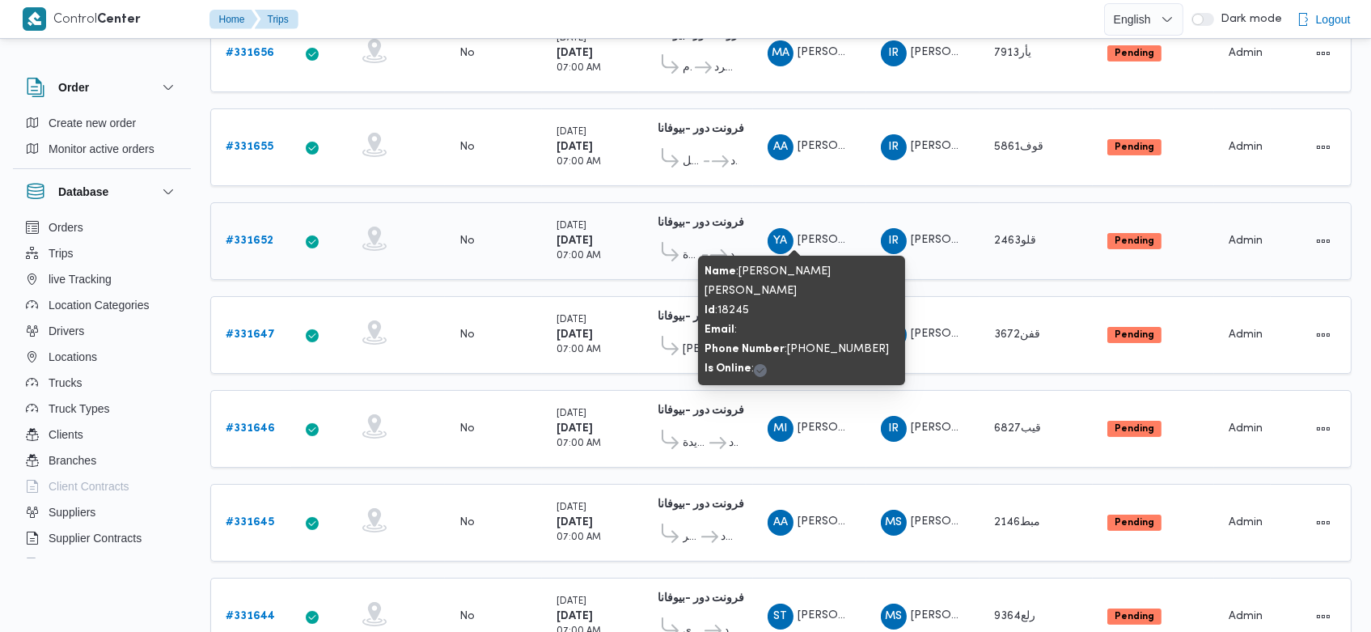
scroll to position [463, 0]
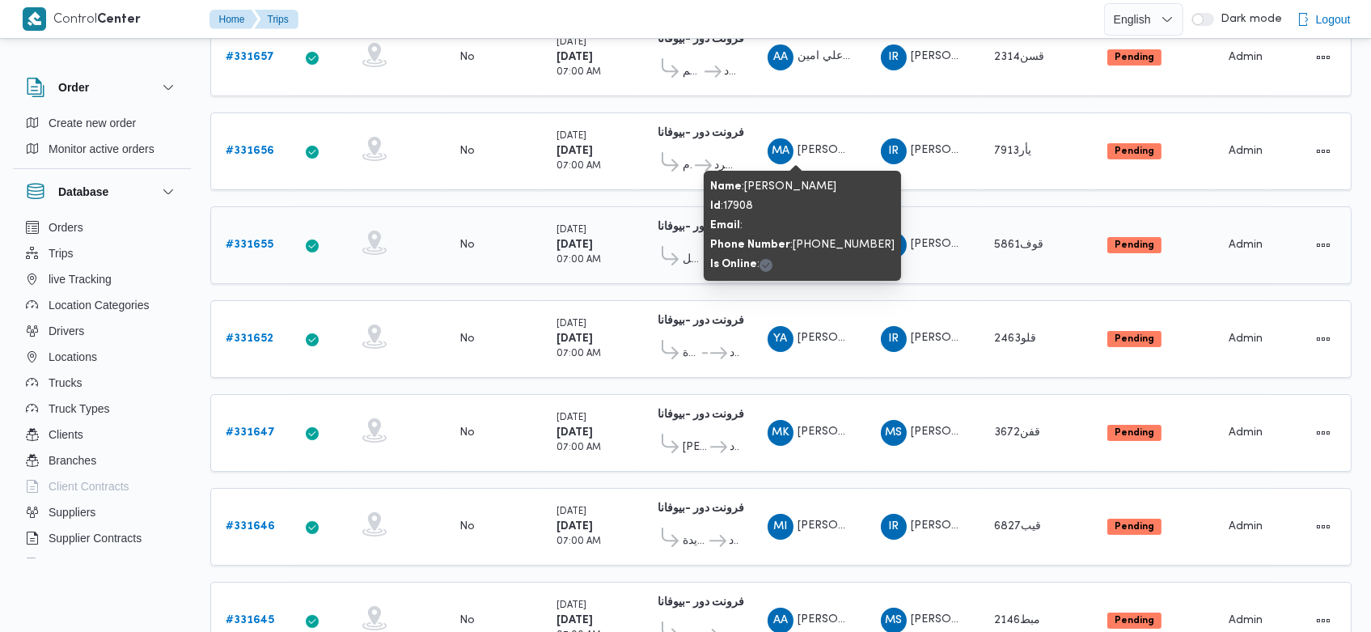
click at [829, 145] on span "[PERSON_NAME]" at bounding box center [844, 150] width 92 height 11
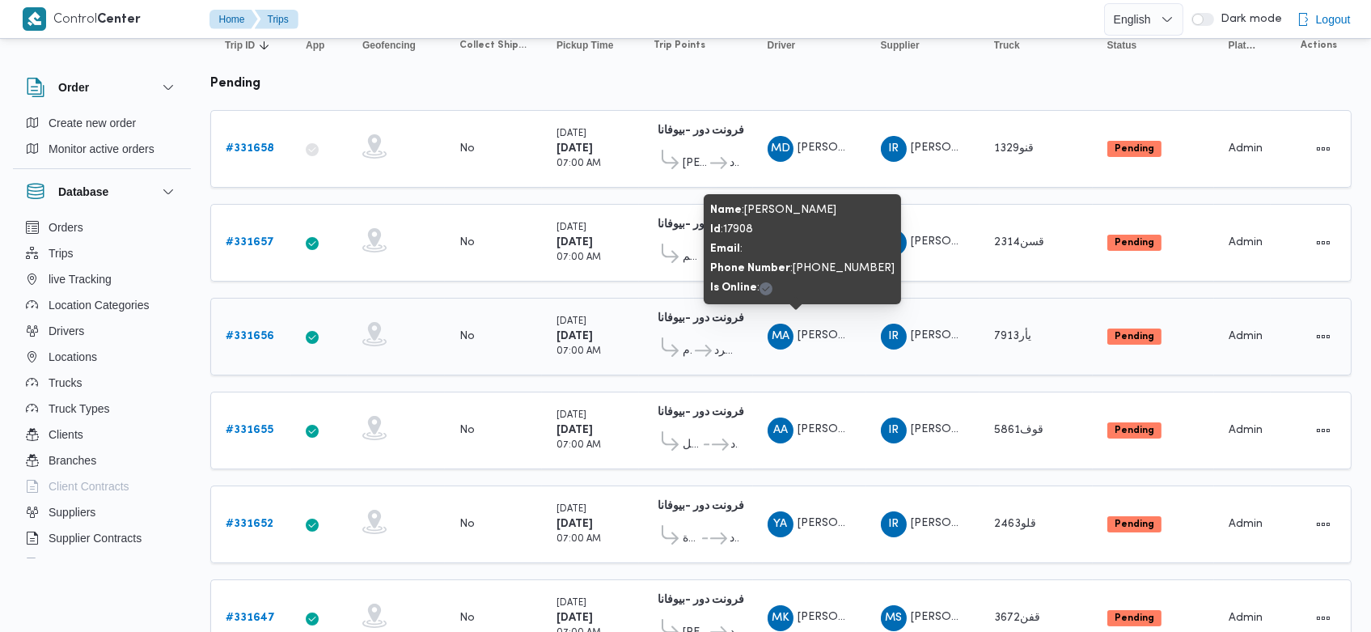
scroll to position [180, 0]
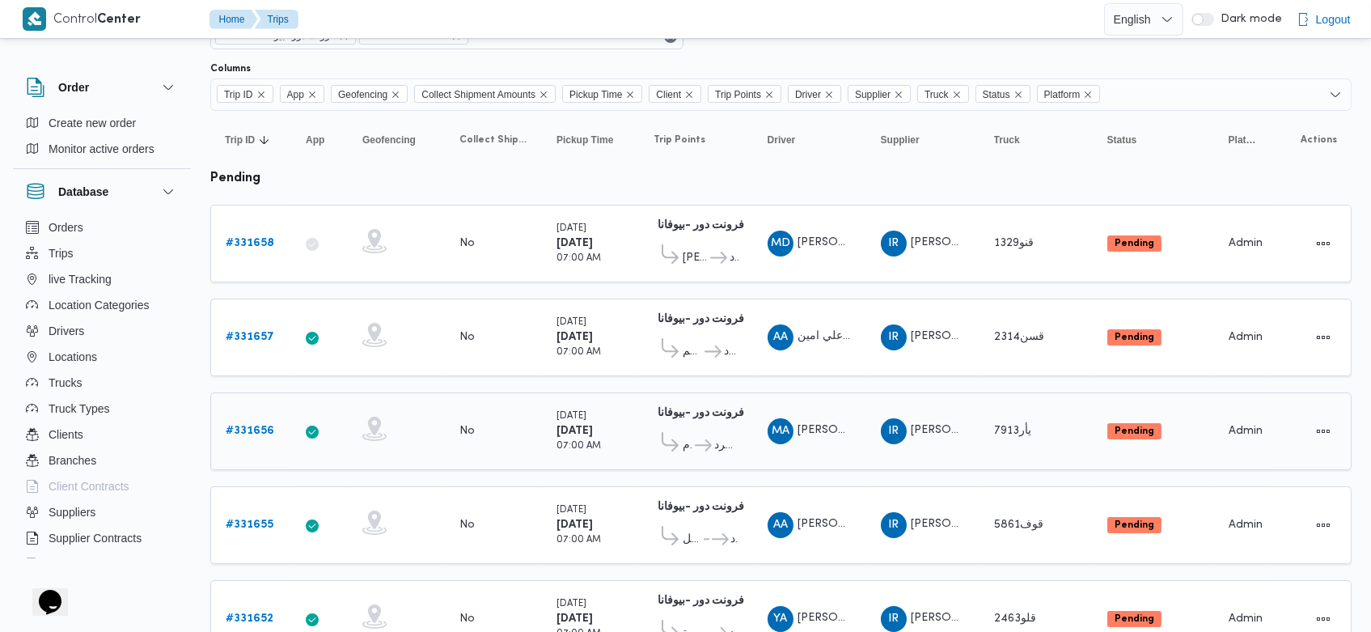
scroll to position [88, 0]
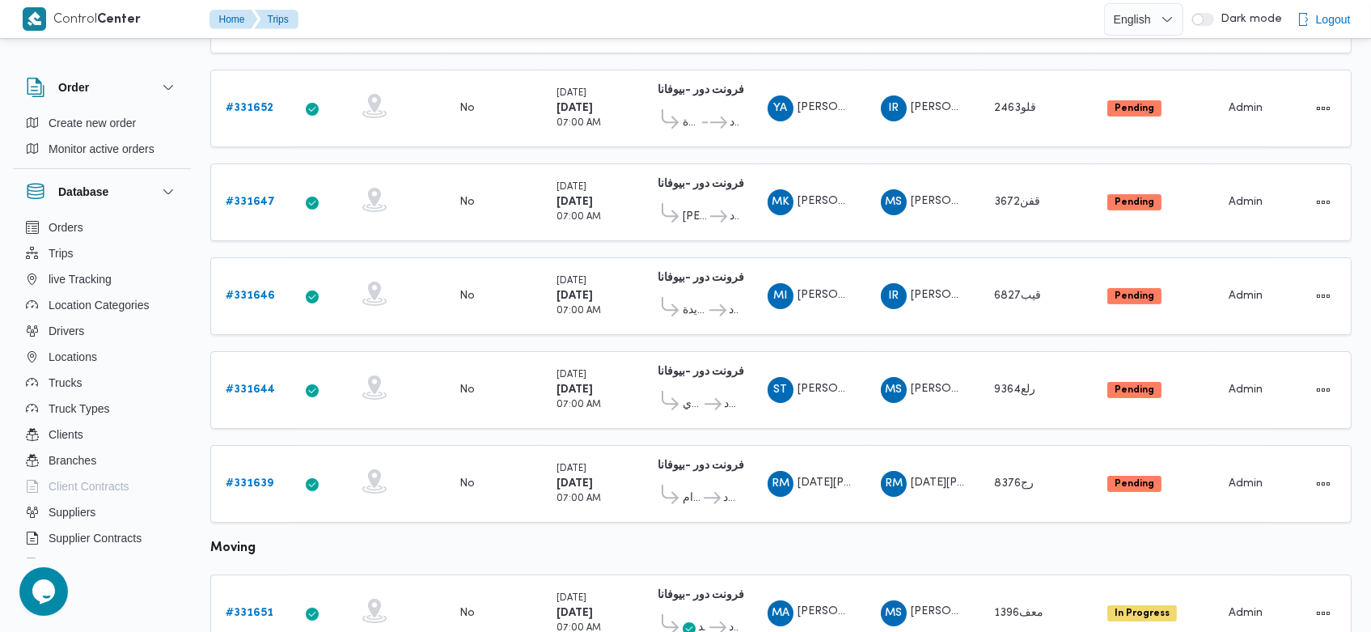
scroll to position [557, 0]
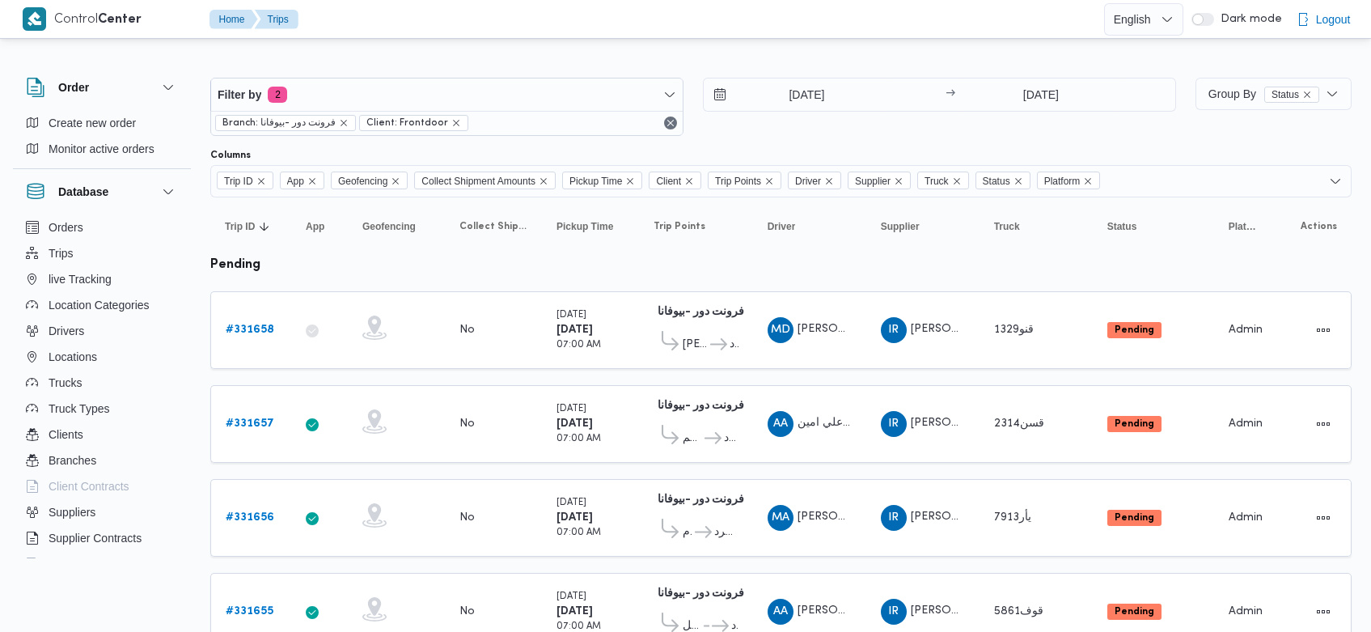
scroll to position [557, 0]
